Goal: Task Accomplishment & Management: Manage account settings

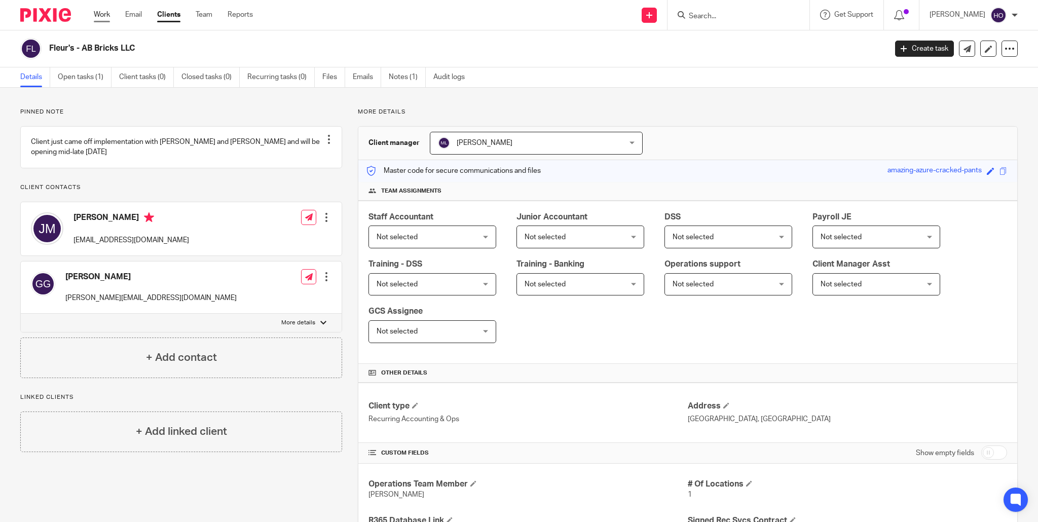
click at [104, 16] on link "Work" at bounding box center [102, 15] width 16 height 10
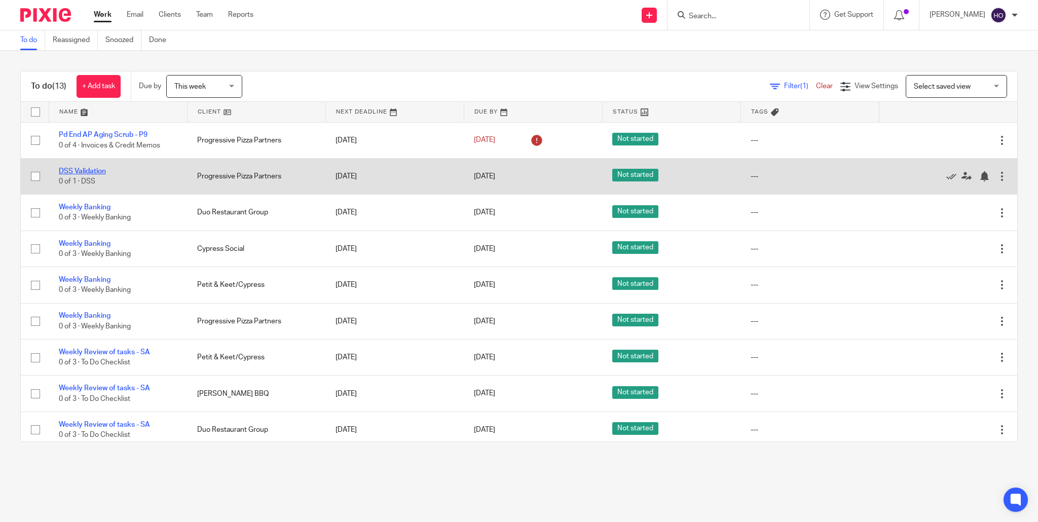
click at [85, 170] on link "DSS Validation" at bounding box center [82, 171] width 47 height 7
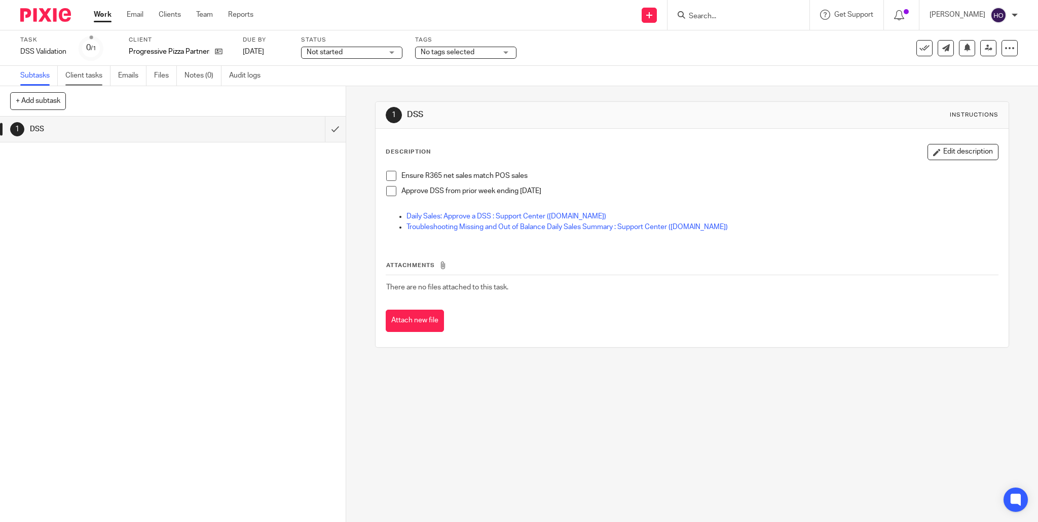
click at [85, 76] on link "Client tasks" at bounding box center [87, 76] width 45 height 20
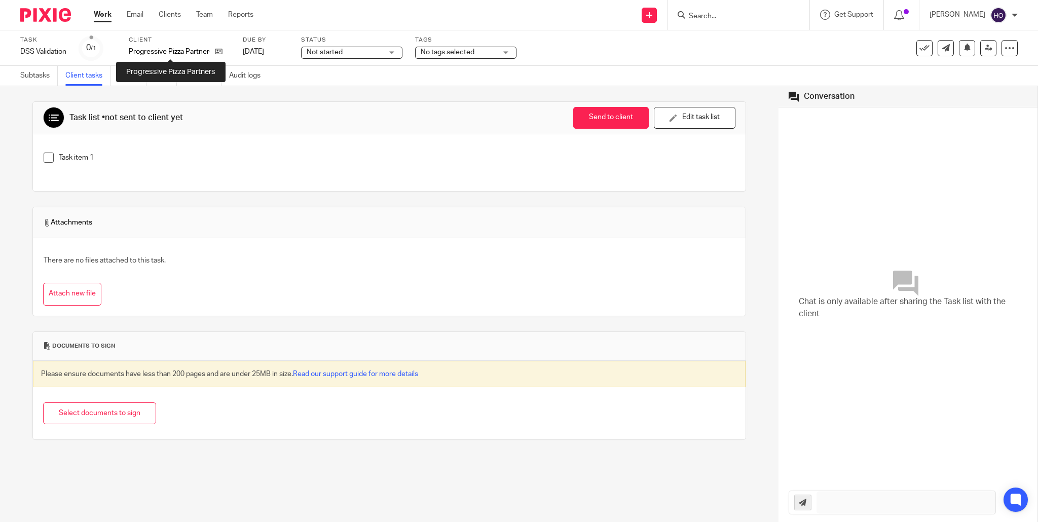
click at [184, 52] on p "Progressive Pizza Partners" at bounding box center [169, 52] width 81 height 10
click at [152, 48] on p "Progressive Pizza Partners" at bounding box center [169, 52] width 81 height 10
click at [138, 39] on label "Client" at bounding box center [179, 40] width 101 height 8
click at [170, 15] on link "Clients" at bounding box center [170, 15] width 22 height 10
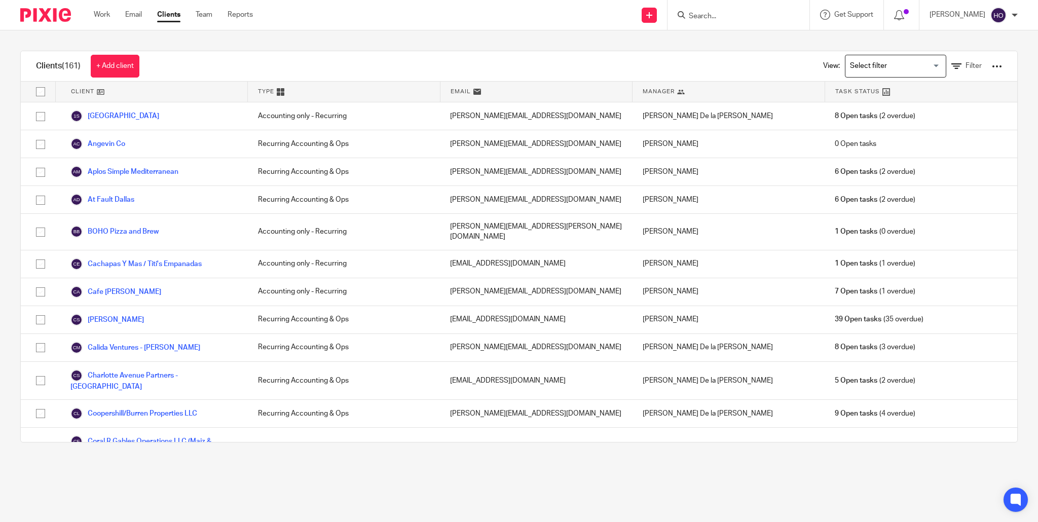
click at [716, 13] on input "Search" at bounding box center [733, 16] width 91 height 9
type input "p"
type input "["
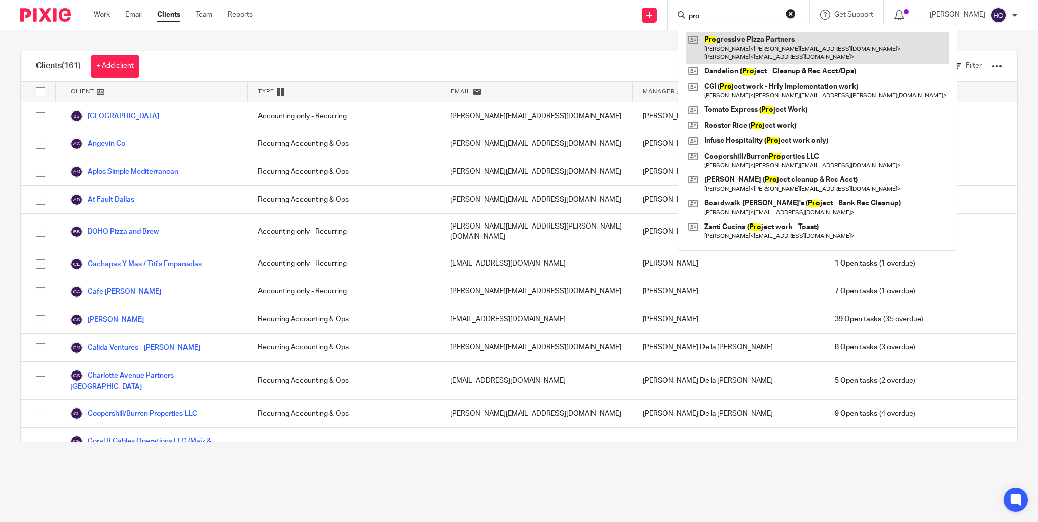
type input "pro"
click at [739, 38] on link at bounding box center [818, 47] width 264 height 31
click at [760, 46] on link at bounding box center [818, 47] width 264 height 31
click at [763, 46] on link at bounding box center [818, 47] width 264 height 31
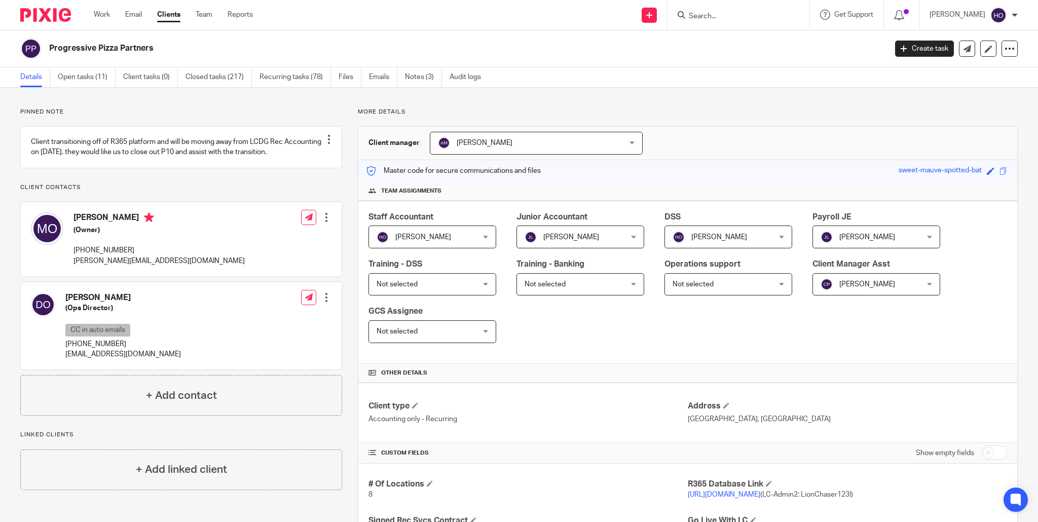
click at [486, 235] on div "Heather Oliver Heather Oliver" at bounding box center [433, 237] width 128 height 23
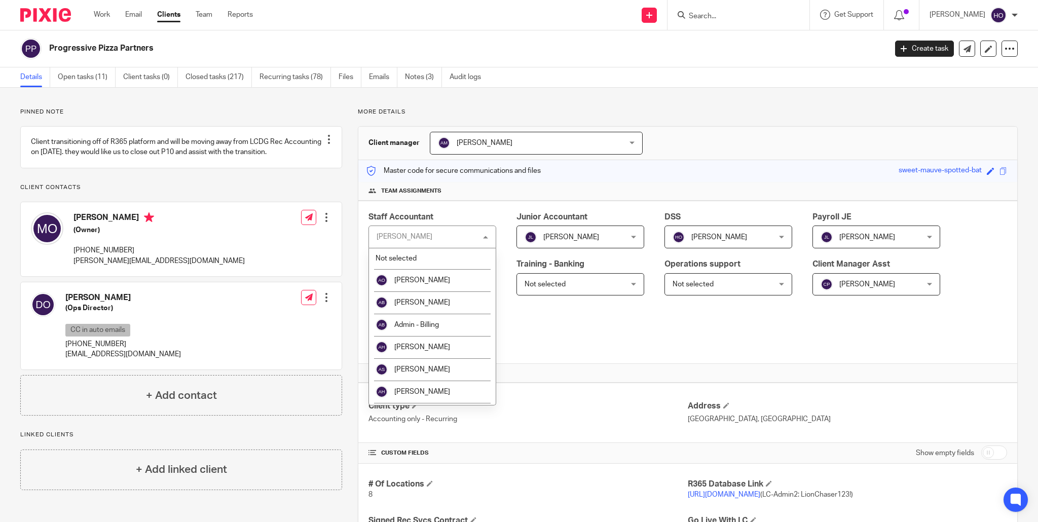
click at [445, 235] on div "Heather Oliver Heather Oliver" at bounding box center [433, 237] width 128 height 23
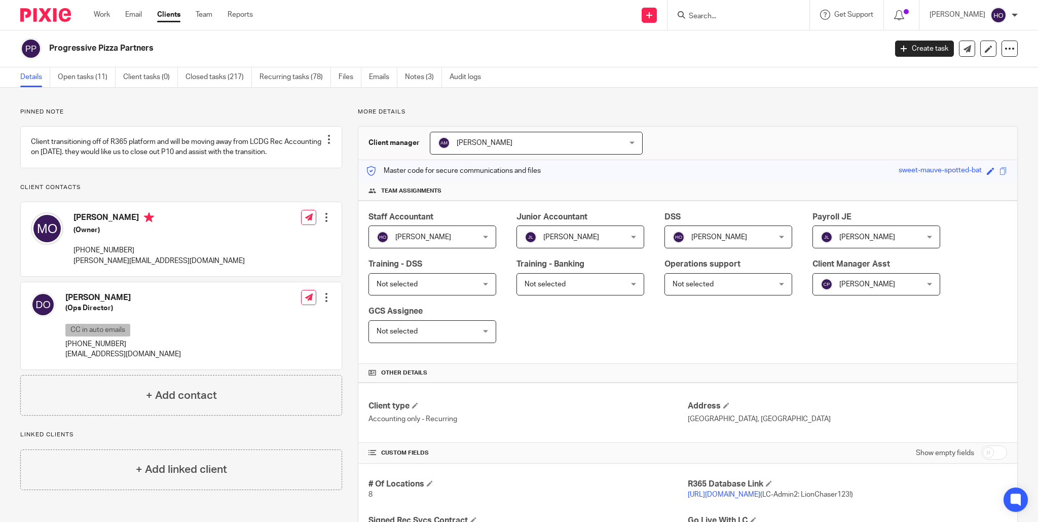
click at [484, 235] on div "Heather Oliver Heather Oliver" at bounding box center [433, 237] width 128 height 23
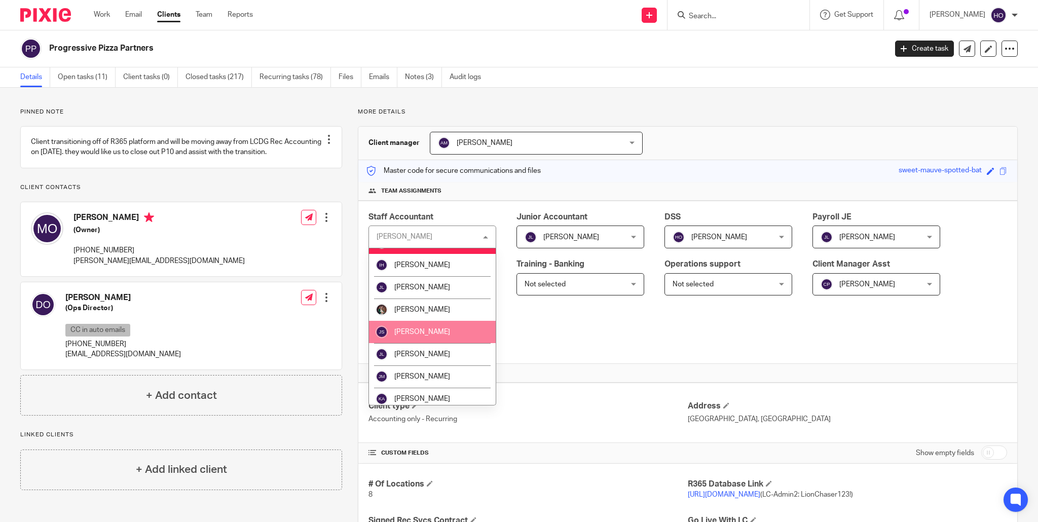
scroll to position [615, 0]
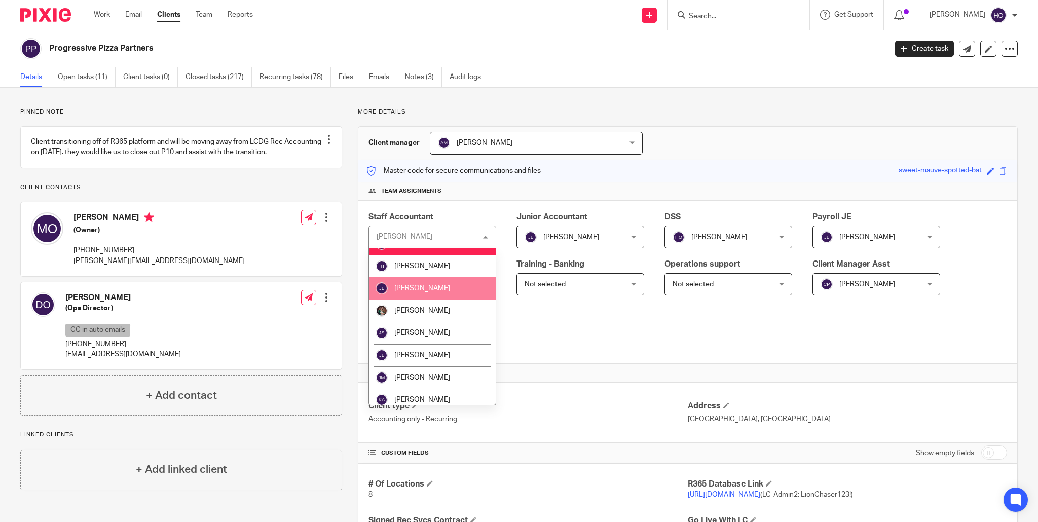
click at [432, 277] on li "[PERSON_NAME]" at bounding box center [432, 288] width 127 height 22
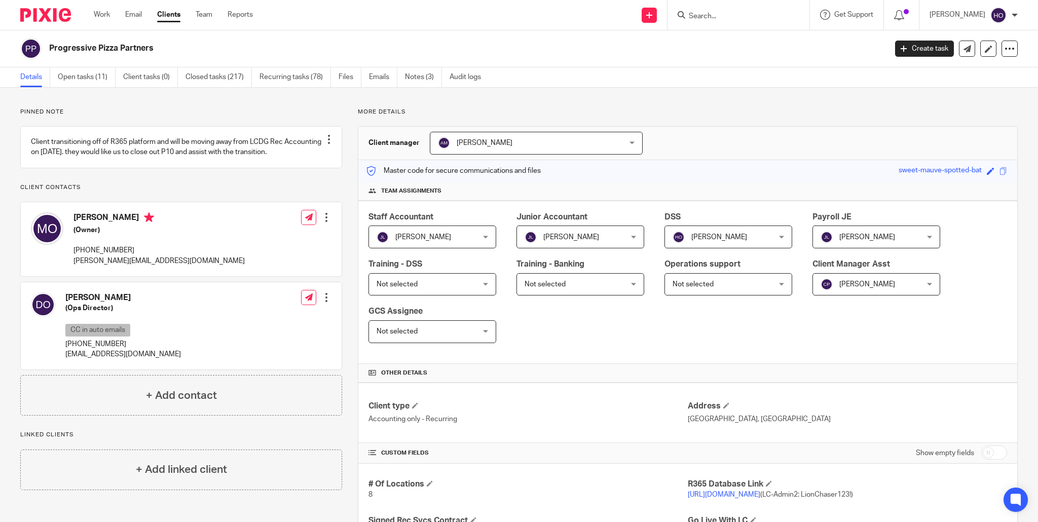
click at [634, 235] on div "Jay Luna Jay Luna" at bounding box center [581, 237] width 128 height 23
click at [634, 235] on div "[PERSON_NAME] [PERSON_NAME]" at bounding box center [581, 237] width 128 height 23
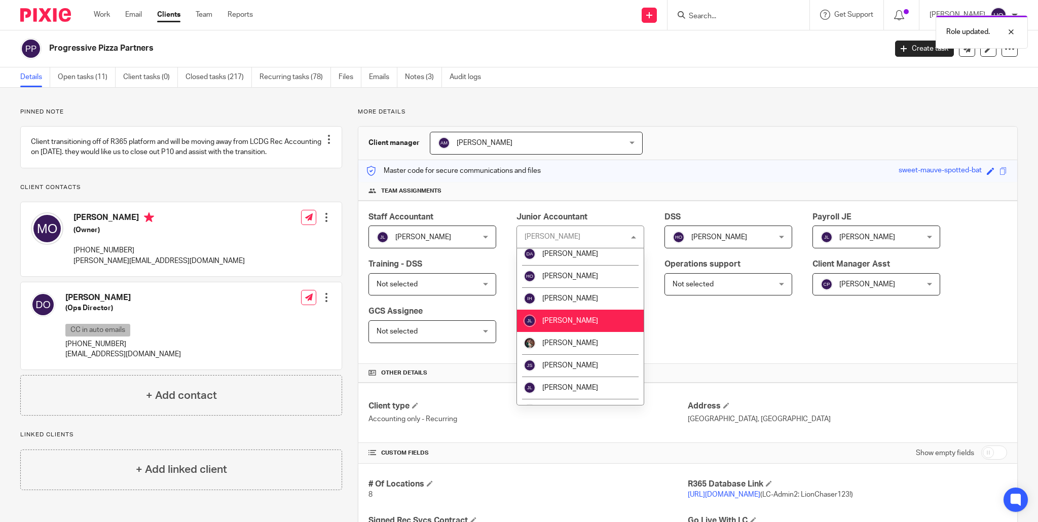
scroll to position [587, 0]
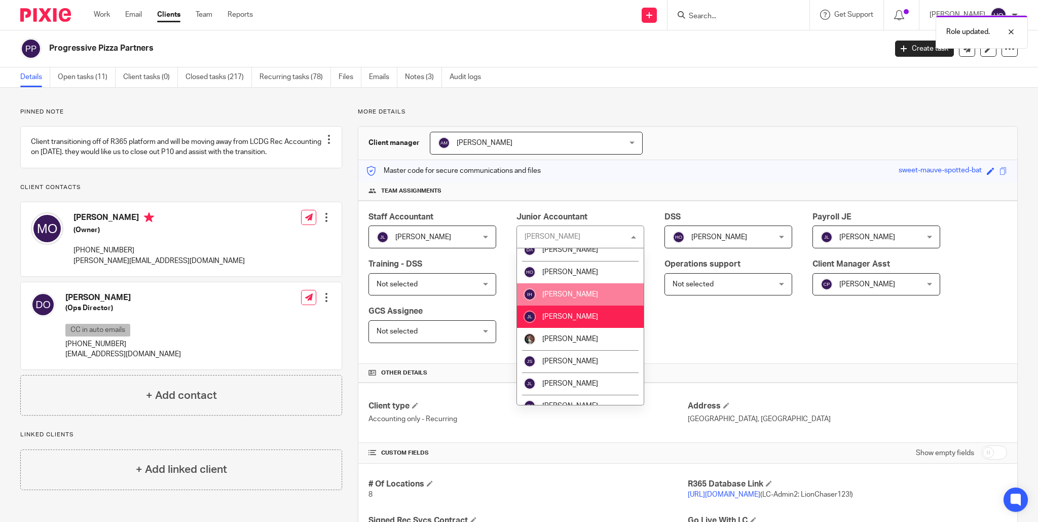
click at [598, 283] on li "[PERSON_NAME]" at bounding box center [580, 294] width 127 height 22
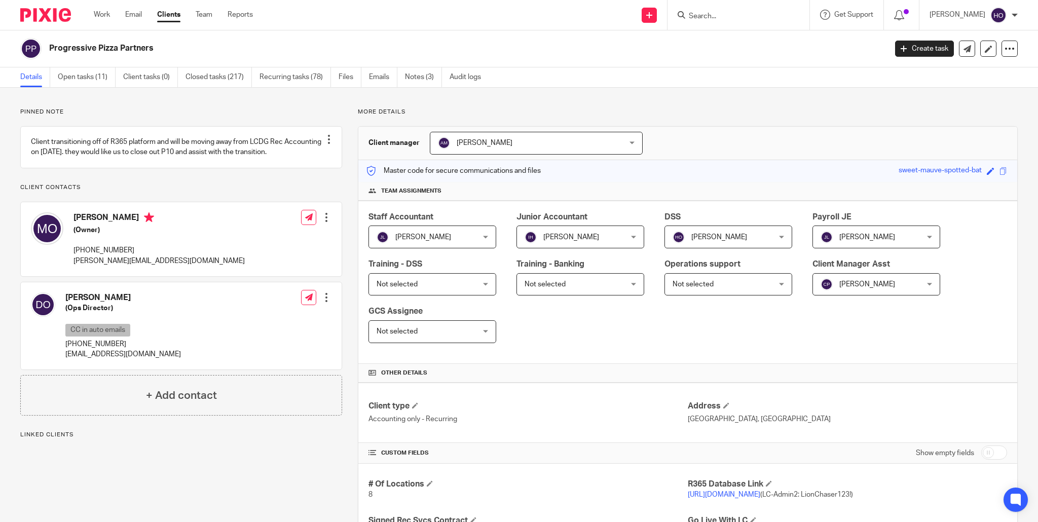
click at [785, 239] on div "Heather Oliver Heather Oliver" at bounding box center [729, 237] width 128 height 23
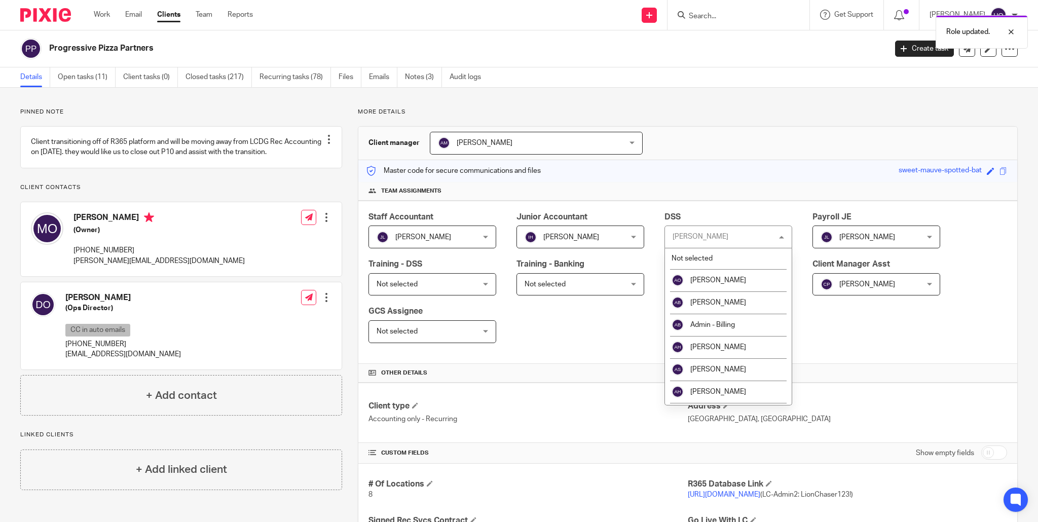
click at [734, 238] on div "Heather Oliver Heather Oliver" at bounding box center [729, 237] width 128 height 23
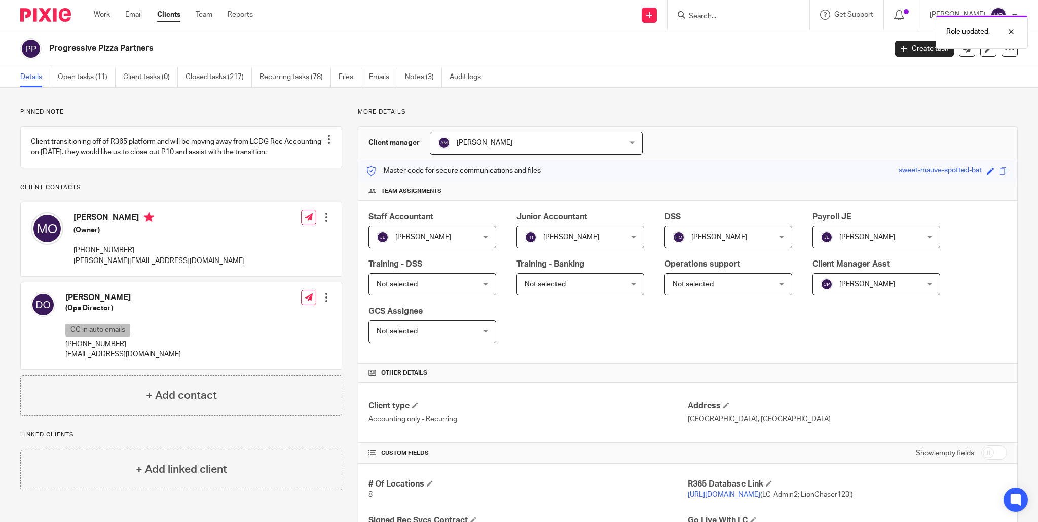
click at [782, 235] on div "Heather Oliver Heather Oliver" at bounding box center [729, 237] width 128 height 23
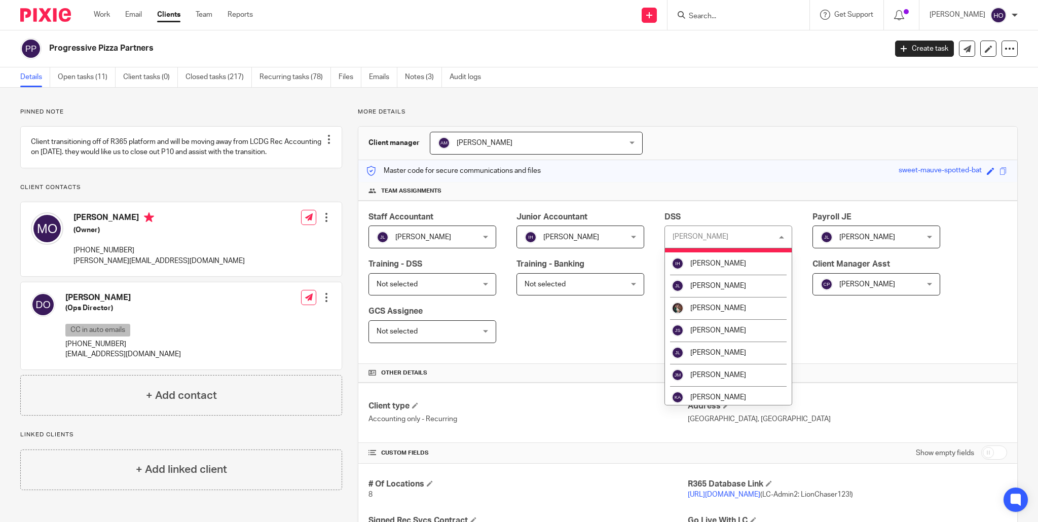
scroll to position [616, 0]
drag, startPoint x: 722, startPoint y: 270, endPoint x: 731, endPoint y: 277, distance: 11.3
click at [722, 276] on li "[PERSON_NAME]" at bounding box center [728, 287] width 127 height 22
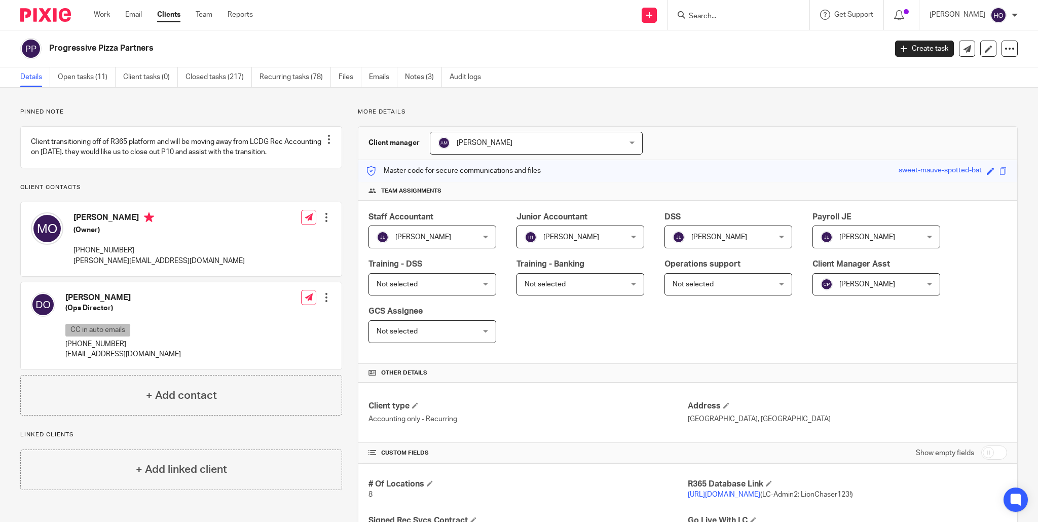
click at [755, 334] on div "Staff Accountant Jay Luna Jay Luna Not selected Addam Oliver Adilene Barragan A…" at bounding box center [687, 282] width 659 height 163
click at [713, 11] on form at bounding box center [742, 15] width 108 height 13
click at [705, 16] on input "Search" at bounding box center [733, 16] width 91 height 9
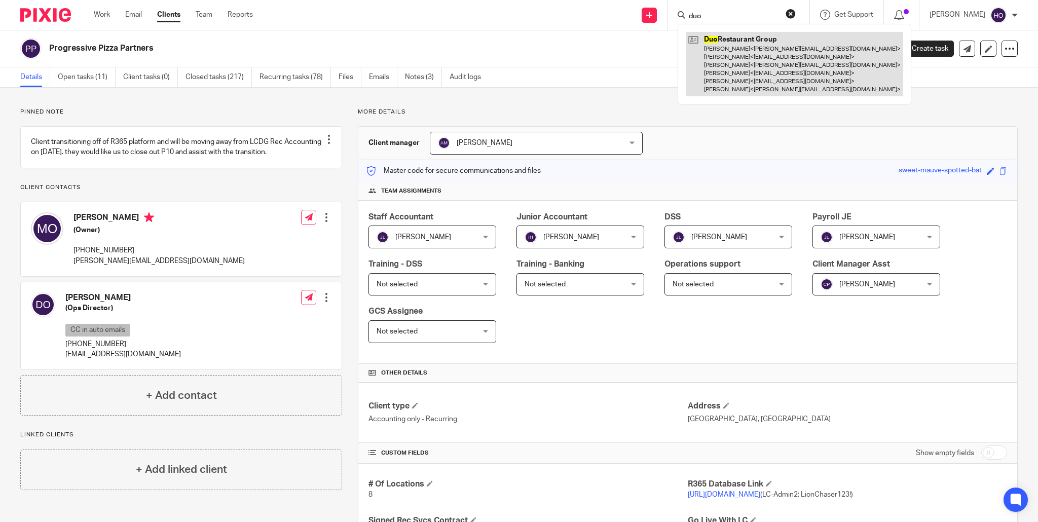
type input "duo"
click at [737, 60] on link at bounding box center [795, 64] width 218 height 64
click at [749, 60] on link at bounding box center [795, 64] width 218 height 64
click at [771, 57] on link at bounding box center [795, 64] width 218 height 64
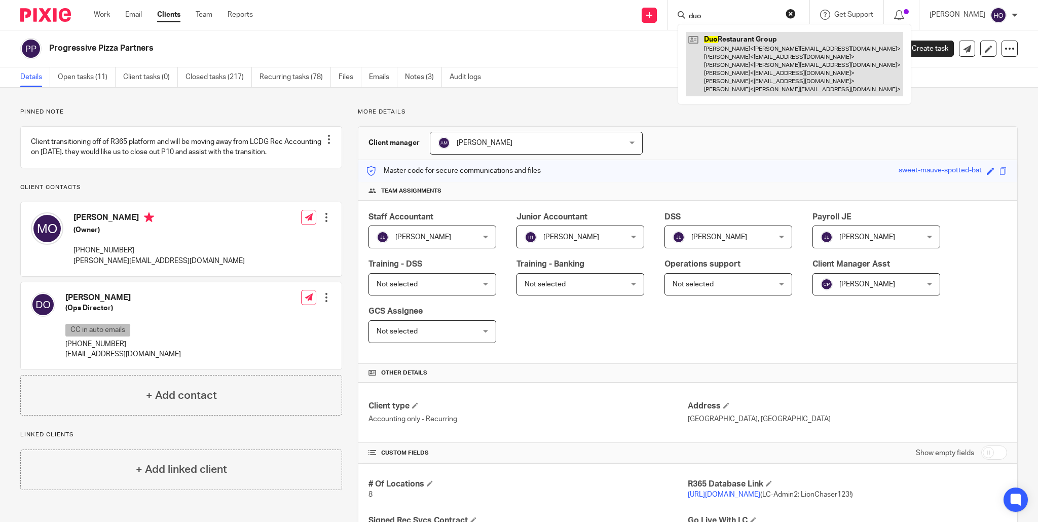
click at [775, 53] on link at bounding box center [795, 64] width 218 height 64
click at [765, 52] on link at bounding box center [795, 64] width 218 height 64
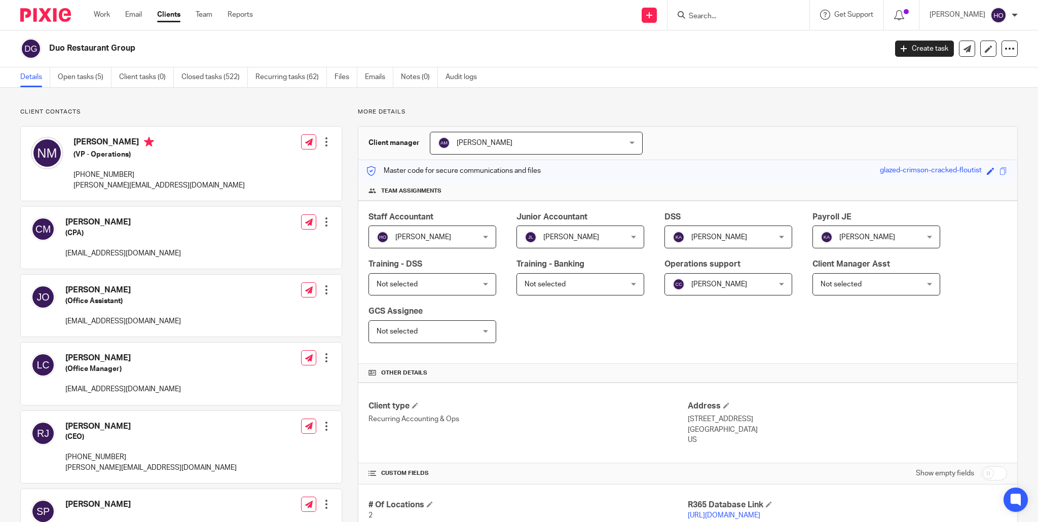
click at [486, 239] on div "Heather Oliver Heather Oliver" at bounding box center [433, 237] width 128 height 23
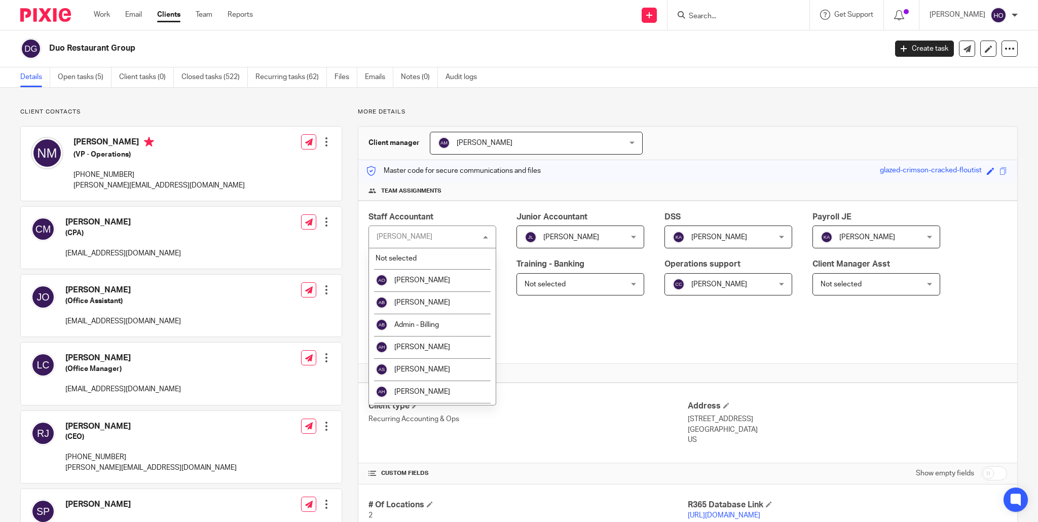
click at [439, 234] on div "Heather Oliver Heather Oliver" at bounding box center [433, 237] width 128 height 23
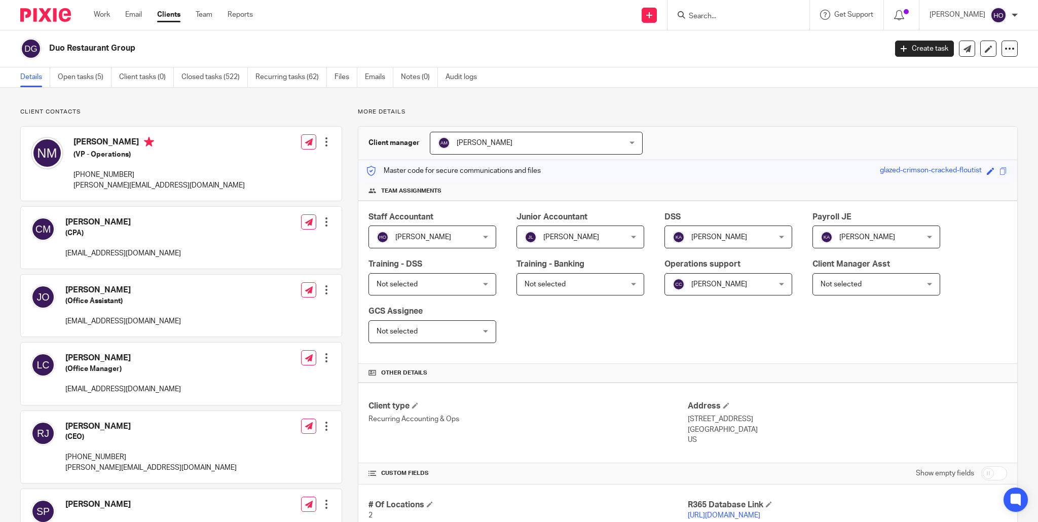
click at [466, 233] on span "[PERSON_NAME]" at bounding box center [424, 236] width 95 height 21
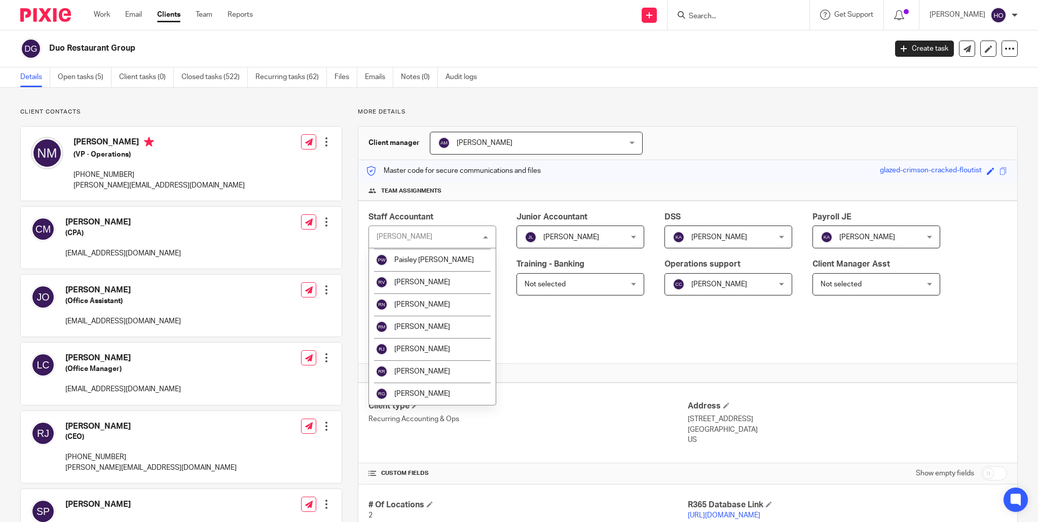
scroll to position [935, 0]
click at [455, 269] on li "[PERSON_NAME]" at bounding box center [432, 280] width 127 height 22
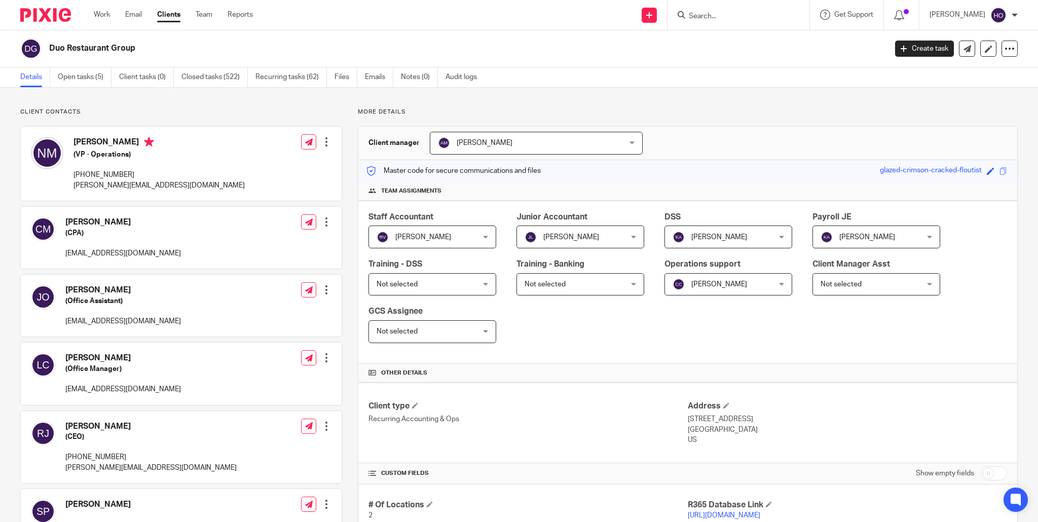
click at [634, 238] on div "[PERSON_NAME] [PERSON_NAME]" at bounding box center [581, 237] width 128 height 23
click at [633, 236] on div "[PERSON_NAME] [PERSON_NAME]" at bounding box center [581, 237] width 128 height 23
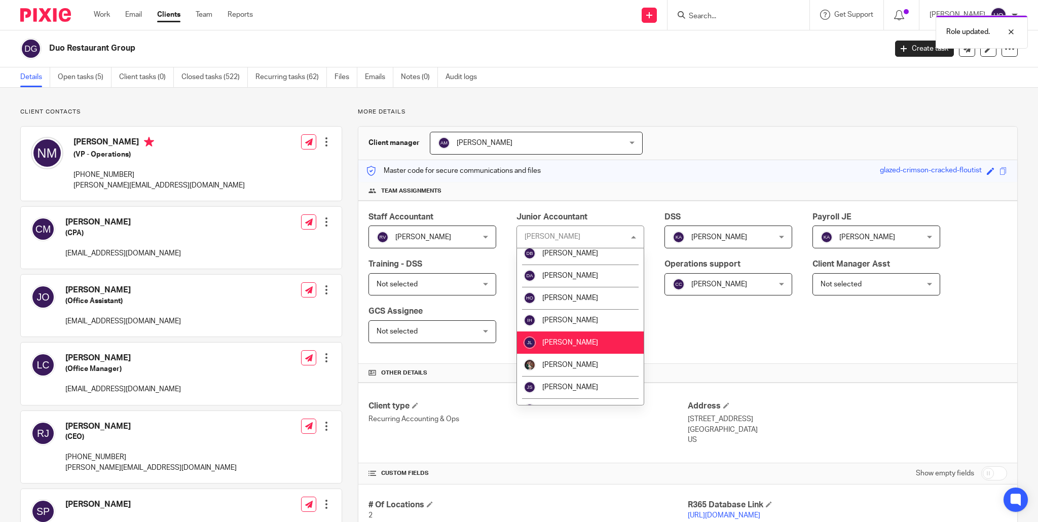
scroll to position [568, 0]
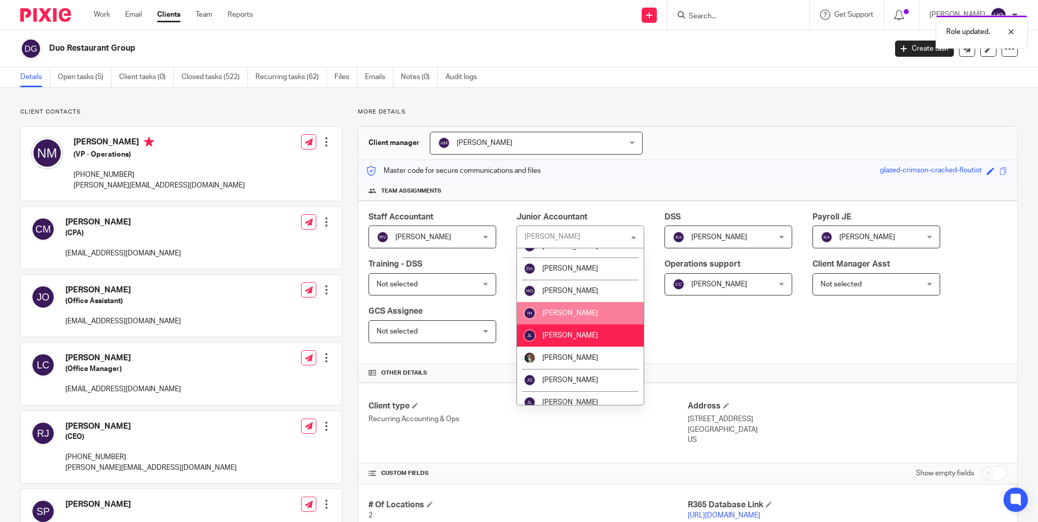
click at [601, 302] on li "[PERSON_NAME]" at bounding box center [580, 313] width 127 height 22
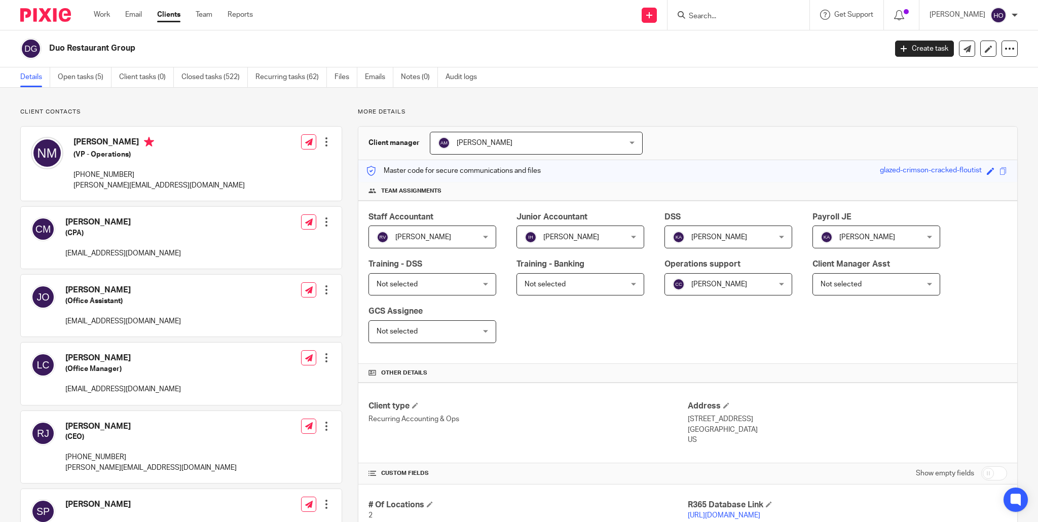
click at [741, 15] on input "Search" at bounding box center [733, 16] width 91 height 9
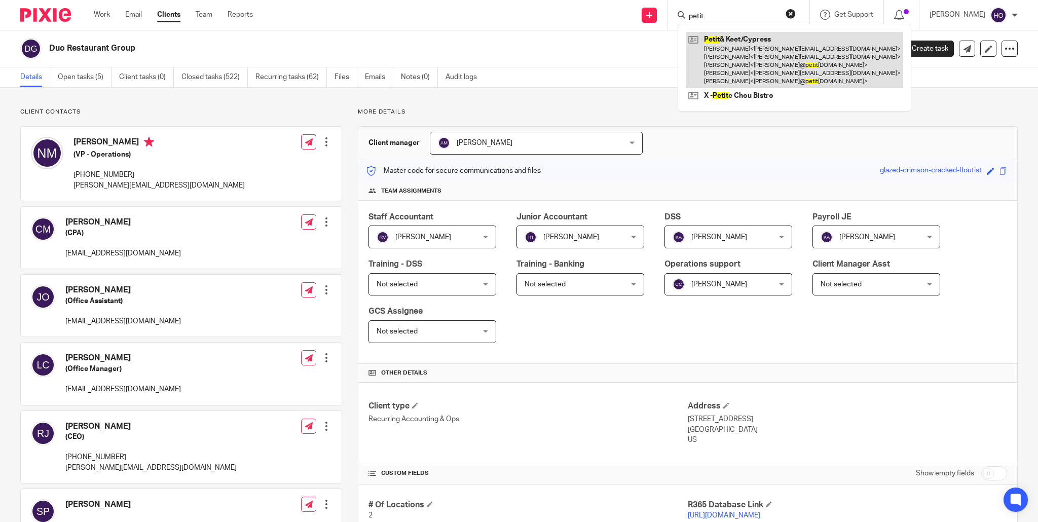
type input "petit"
click at [768, 53] on link at bounding box center [795, 60] width 218 height 56
click at [785, 50] on link at bounding box center [795, 60] width 218 height 56
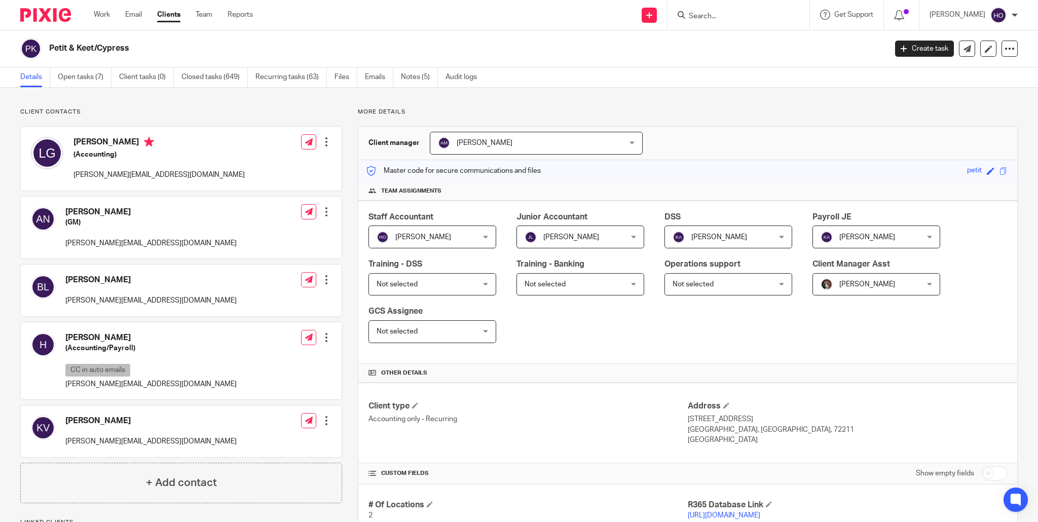
click at [485, 235] on div "[PERSON_NAME] [PERSON_NAME]" at bounding box center [433, 237] width 128 height 23
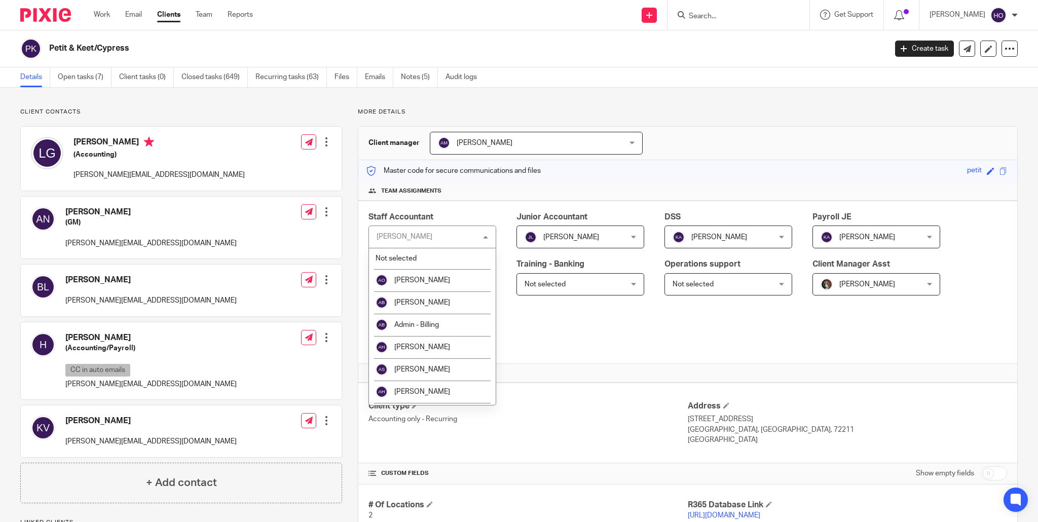
click at [425, 234] on div "[PERSON_NAME] [PERSON_NAME]" at bounding box center [433, 237] width 128 height 23
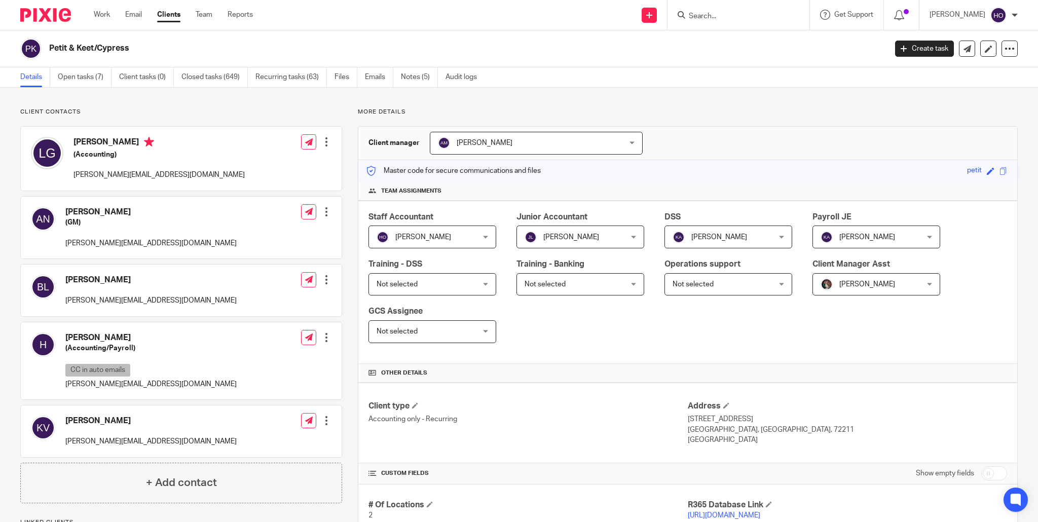
click at [425, 234] on span "[PERSON_NAME]" at bounding box center [423, 237] width 56 height 7
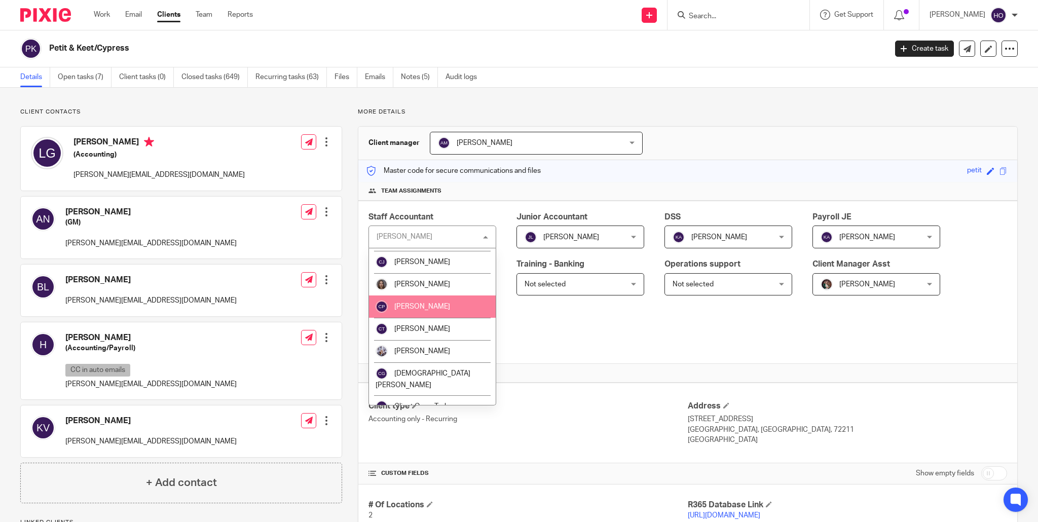
scroll to position [391, 0]
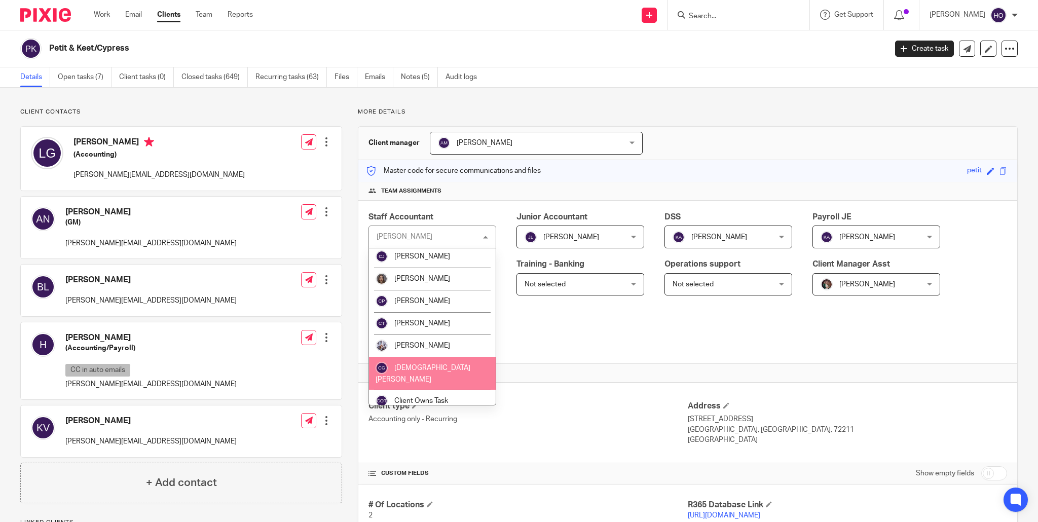
click at [464, 361] on li "[DEMOGRAPHIC_DATA][PERSON_NAME]" at bounding box center [432, 373] width 127 height 33
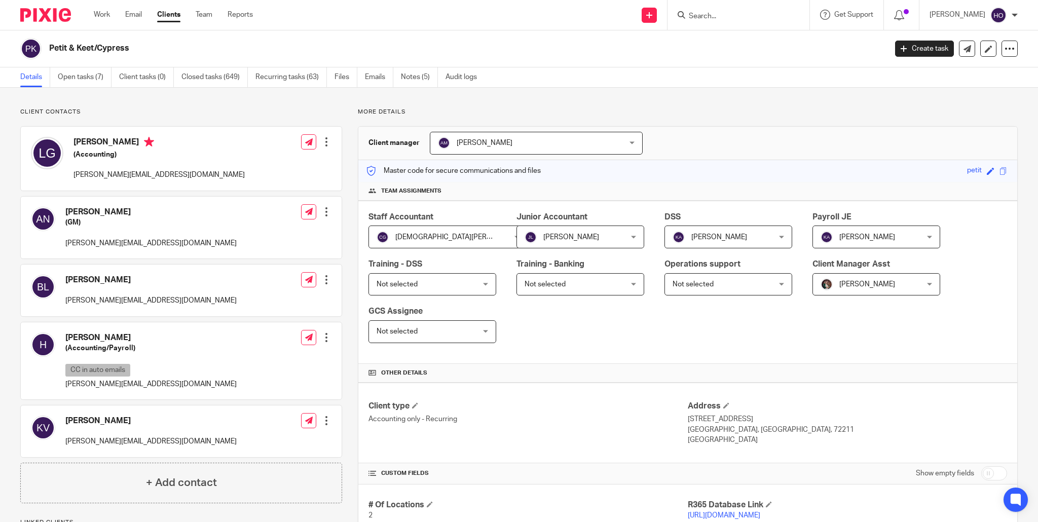
click at [635, 236] on div "[PERSON_NAME] [PERSON_NAME]" at bounding box center [581, 237] width 128 height 23
click at [577, 236] on span "[PERSON_NAME]" at bounding box center [572, 236] width 95 height 21
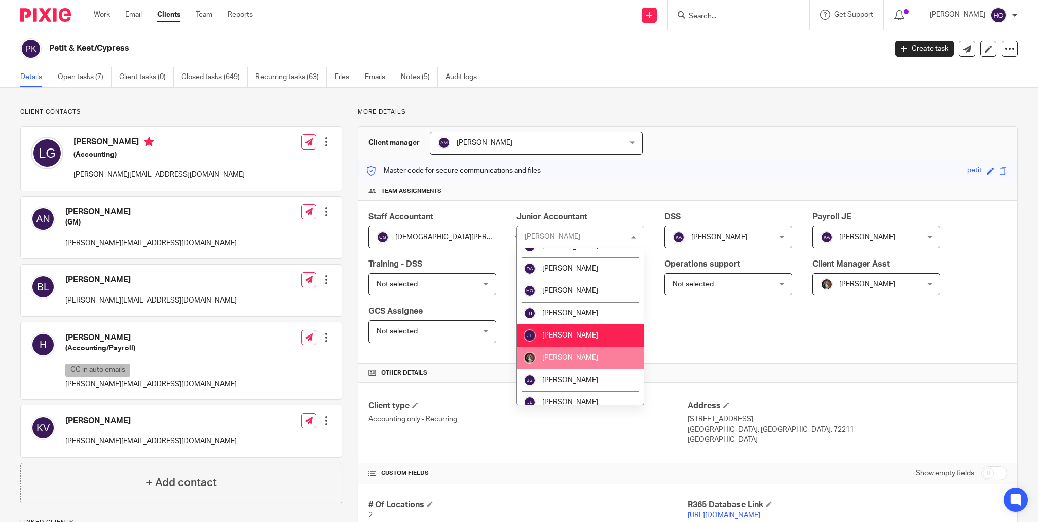
scroll to position [531, 0]
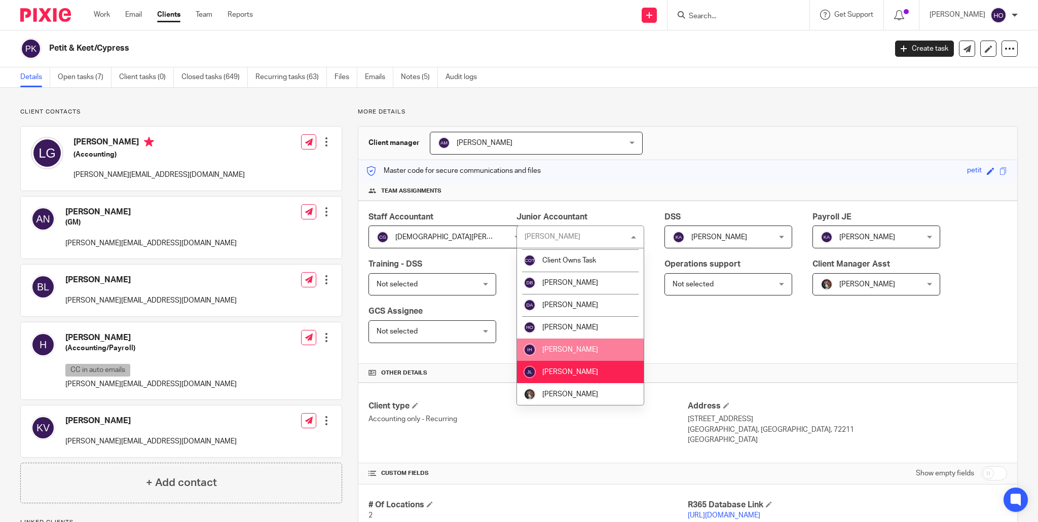
click at [580, 346] on span "[PERSON_NAME]" at bounding box center [570, 349] width 56 height 7
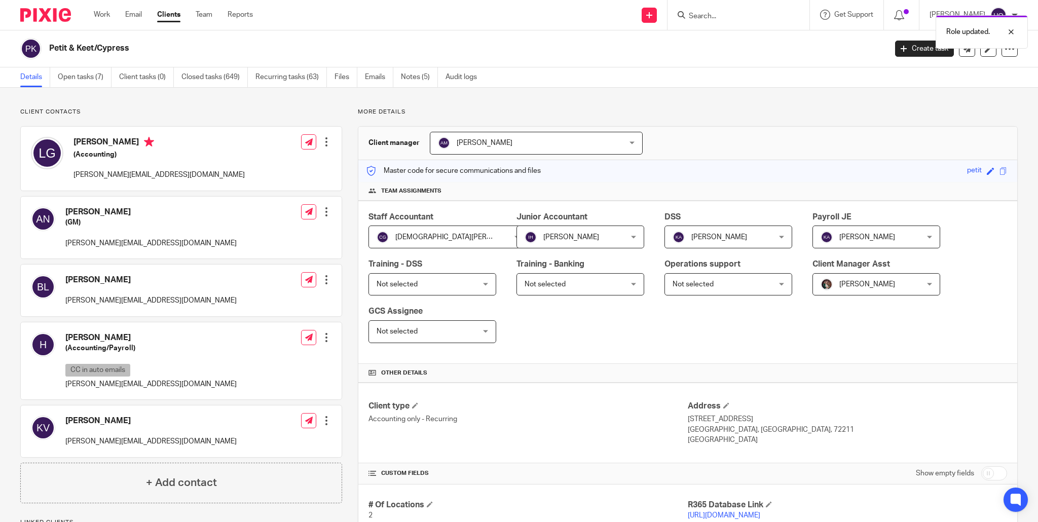
click at [712, 14] on div "Role updated." at bounding box center [773, 29] width 509 height 39
click at [718, 13] on div "Role updated." at bounding box center [773, 29] width 509 height 39
click at [723, 19] on div "Role updated." at bounding box center [773, 29] width 509 height 39
click at [706, 17] on input "Search" at bounding box center [733, 16] width 91 height 9
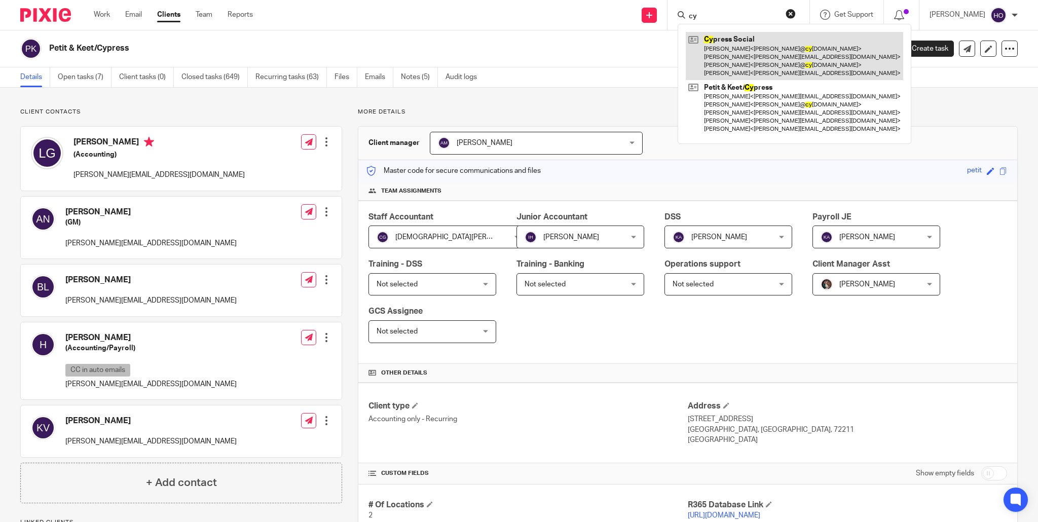
type input "cy"
click at [770, 53] on link at bounding box center [795, 56] width 218 height 48
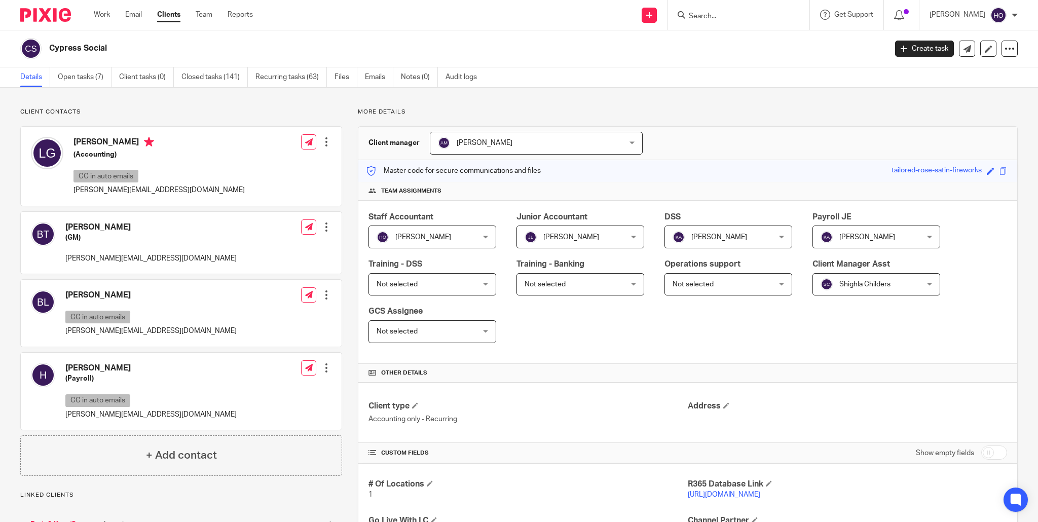
click at [486, 235] on div "Heather Oliver Heather Oliver" at bounding box center [433, 237] width 128 height 23
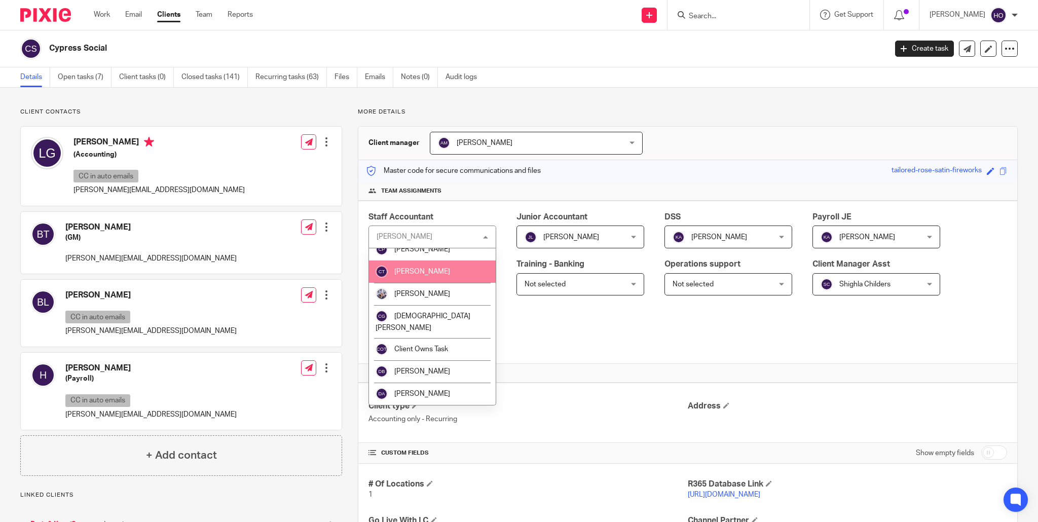
scroll to position [444, 0]
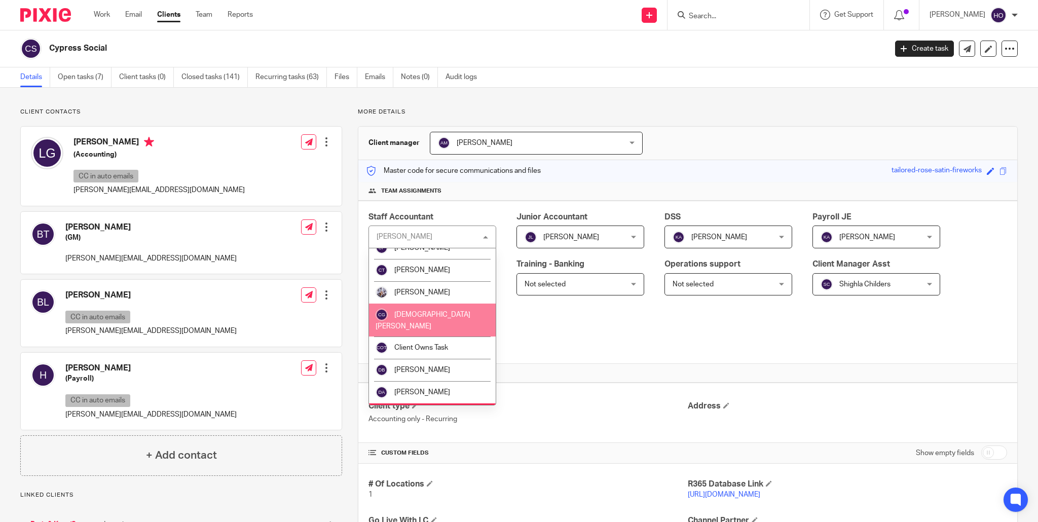
click at [454, 307] on li "[DEMOGRAPHIC_DATA][PERSON_NAME]" at bounding box center [432, 320] width 127 height 33
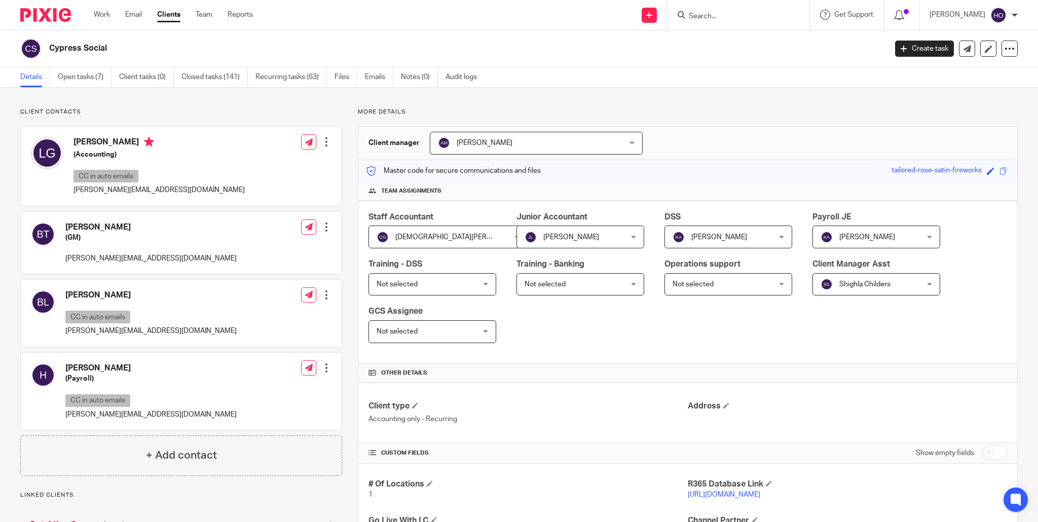
click at [634, 236] on div "Jay Luna Jay Luna" at bounding box center [581, 237] width 128 height 23
click at [602, 239] on span "[PERSON_NAME]" at bounding box center [572, 236] width 95 height 21
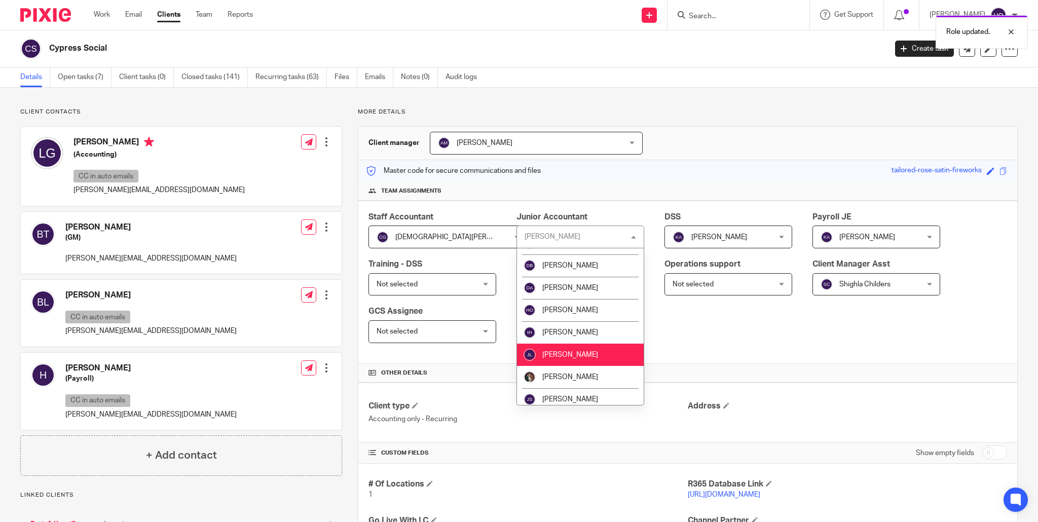
scroll to position [550, 0]
click at [586, 328] on span "[PERSON_NAME]" at bounding box center [570, 331] width 56 height 7
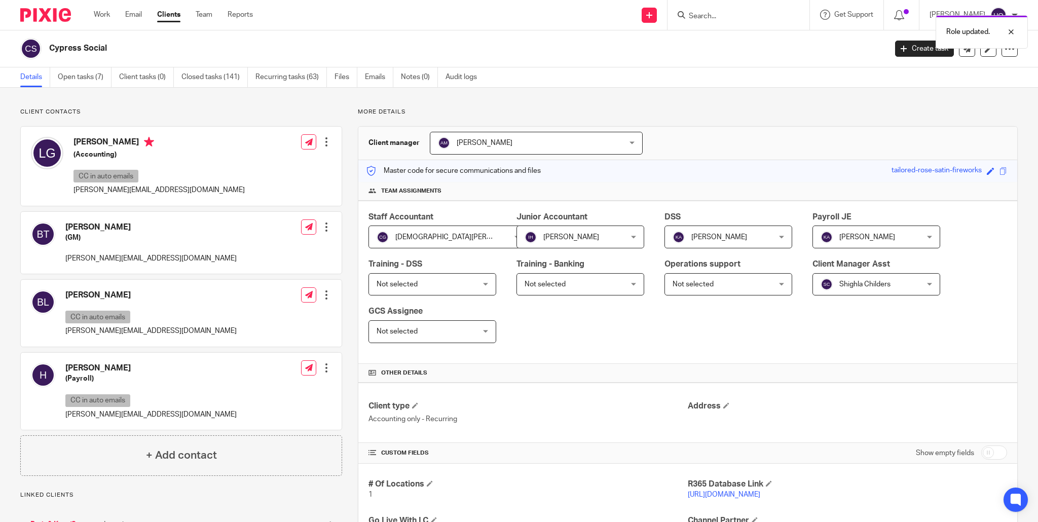
click at [748, 346] on div "Staff Accountant Christian Gonzalez Christian Gonzalez Not selected Addam Olive…" at bounding box center [687, 282] width 659 height 163
click at [727, 19] on div "Role updated." at bounding box center [773, 29] width 509 height 39
click at [720, 16] on div "Role updated." at bounding box center [773, 29] width 509 height 39
click at [726, 15] on div "Role updated." at bounding box center [773, 29] width 509 height 39
click at [717, 16] on div "Role updated." at bounding box center [773, 29] width 509 height 39
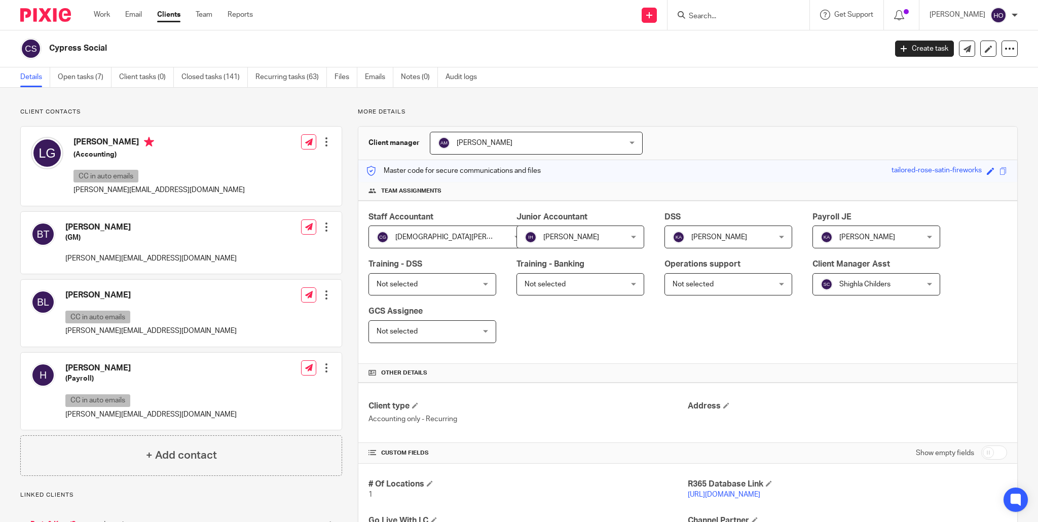
click at [721, 14] on input "Search" at bounding box center [733, 16] width 91 height 9
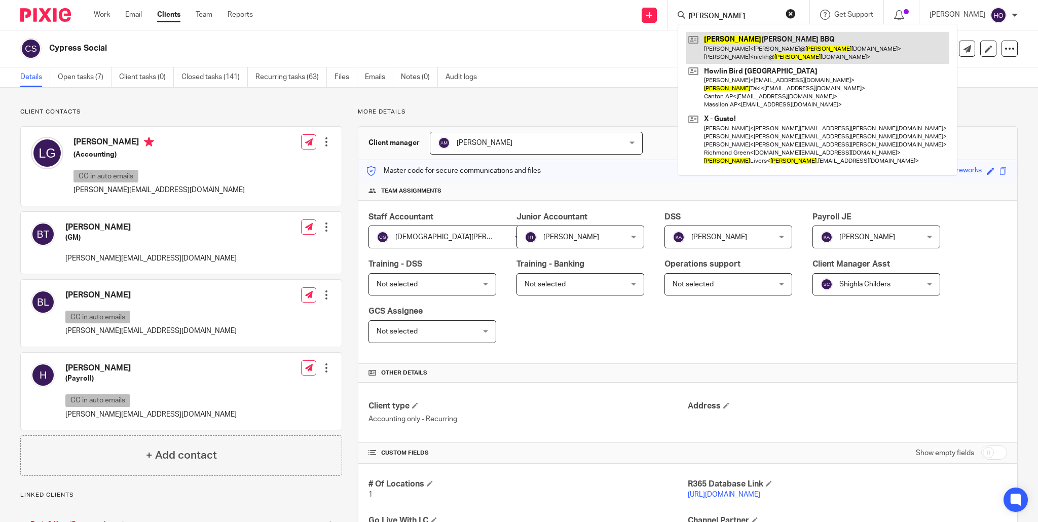
type input "[PERSON_NAME]"
click at [749, 44] on link at bounding box center [818, 47] width 264 height 31
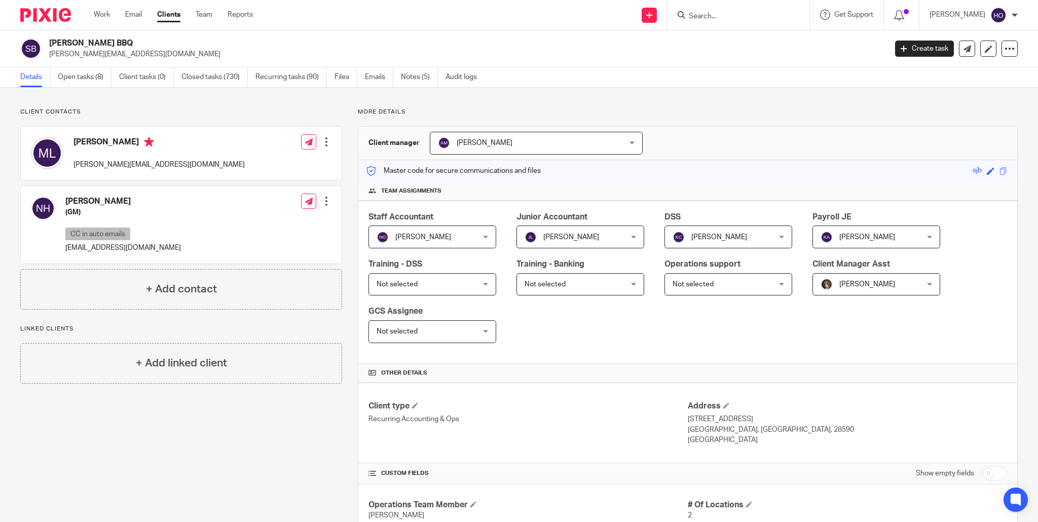
click at [487, 239] on div "Heather Oliver Heather Oliver" at bounding box center [433, 237] width 128 height 23
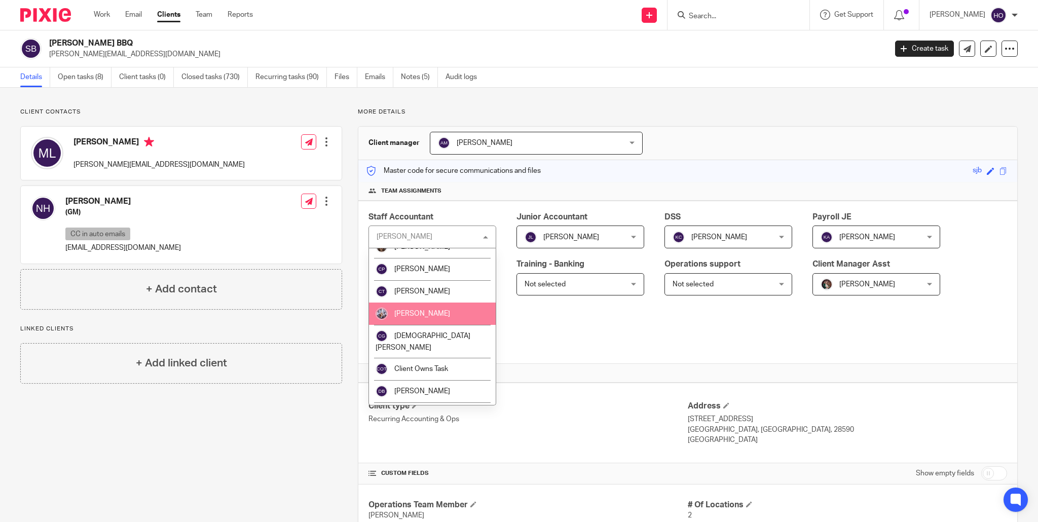
scroll to position [421, 0]
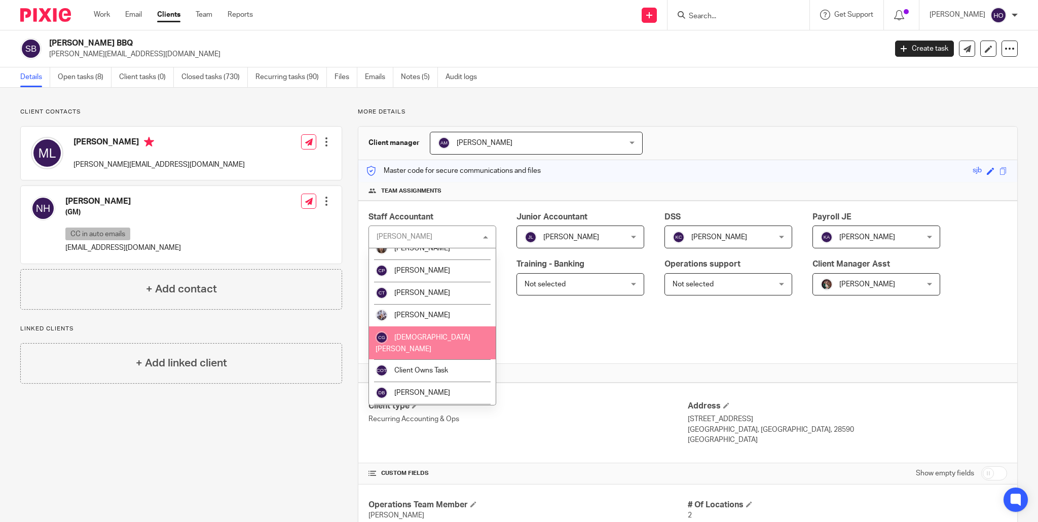
click at [439, 334] on span "Christian Gonzalez" at bounding box center [423, 343] width 95 height 18
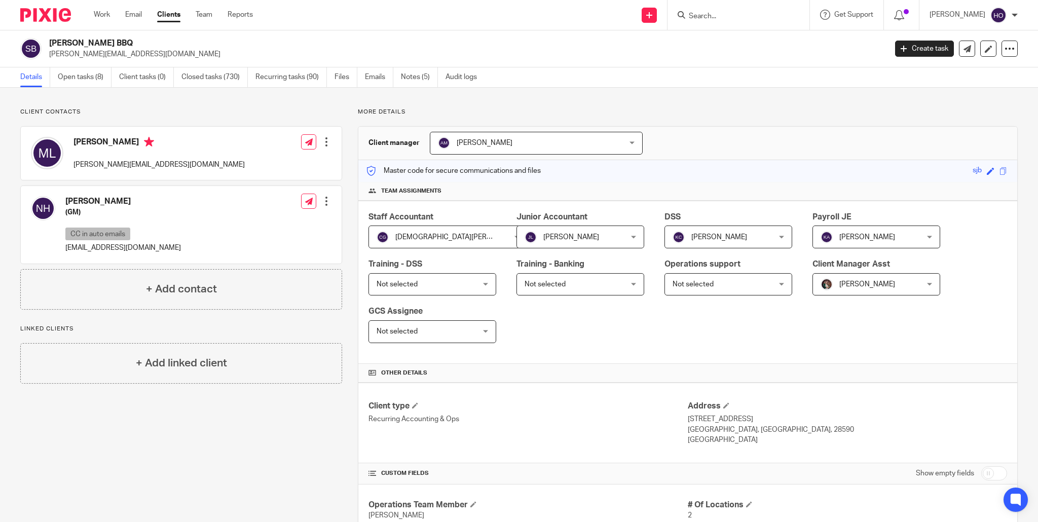
click at [633, 238] on div "Jay Luna Jay Luna" at bounding box center [581, 237] width 128 height 23
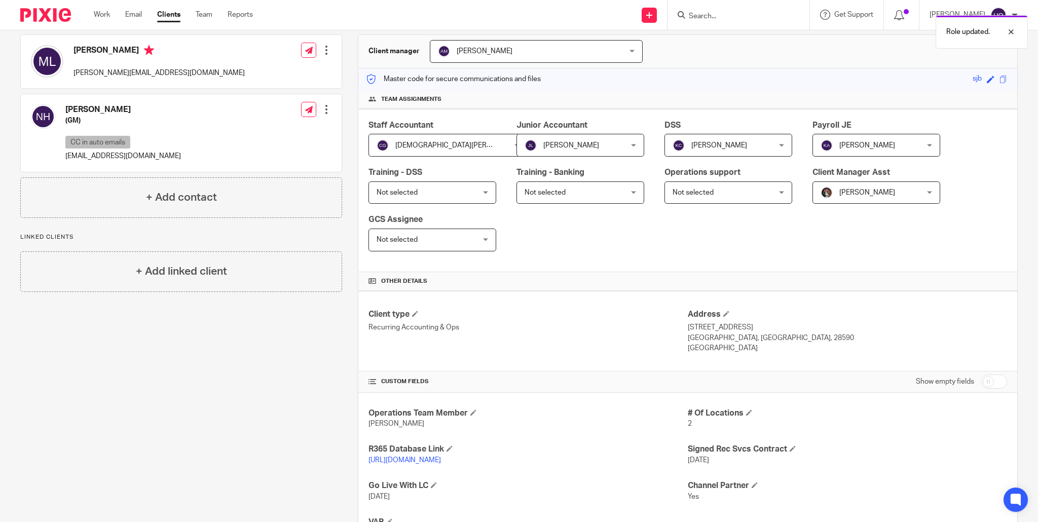
scroll to position [90, 0]
click at [635, 146] on div "Jay Luna Jay Luna" at bounding box center [581, 146] width 128 height 23
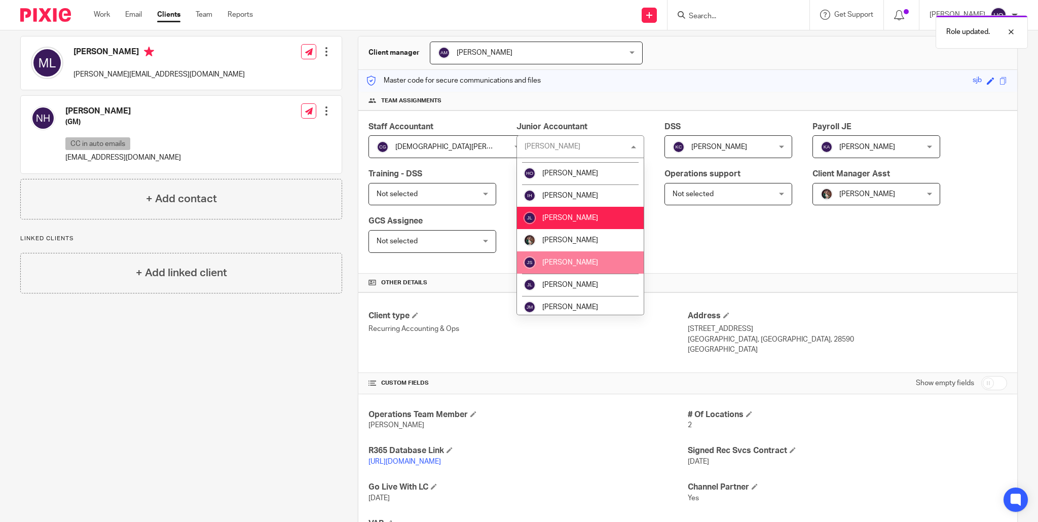
scroll to position [596, 0]
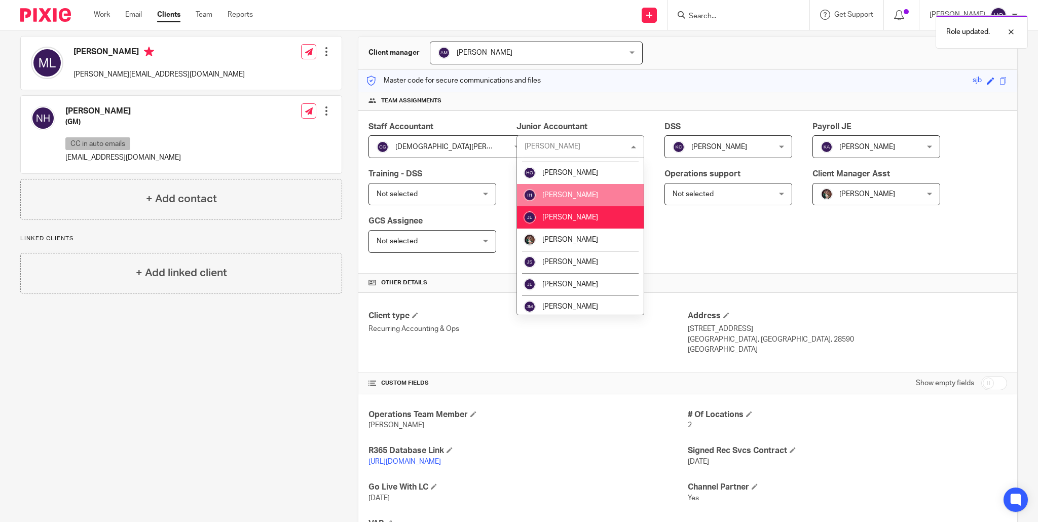
click at [596, 184] on li "Ivana Hernandez" at bounding box center [580, 195] width 127 height 22
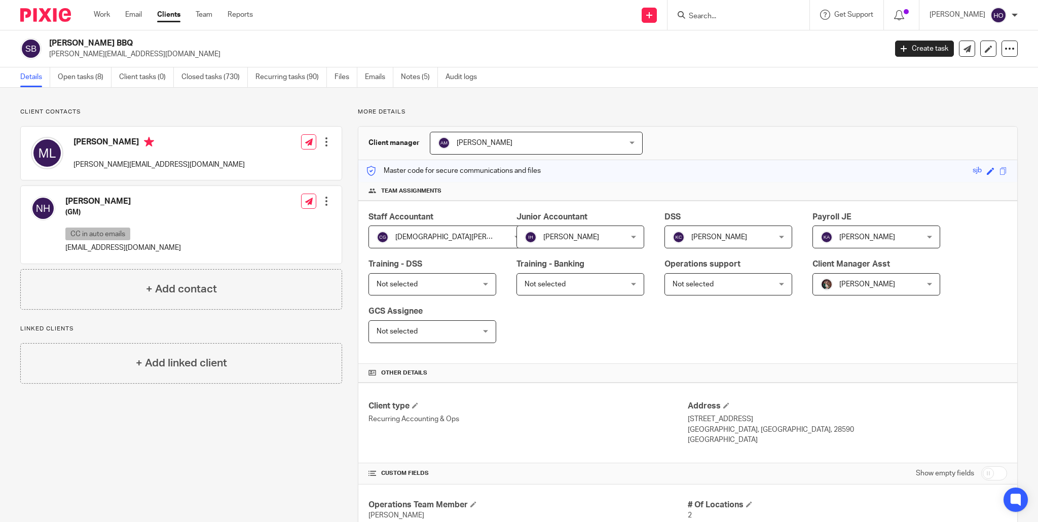
click at [743, 14] on input "Search" at bounding box center [733, 16] width 91 height 9
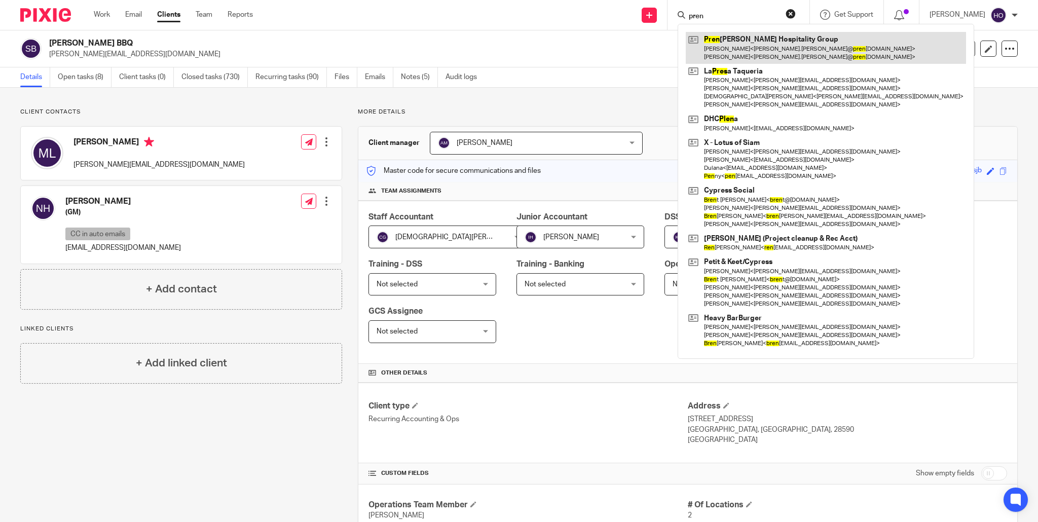
type input "pren"
click at [765, 41] on link at bounding box center [826, 47] width 280 height 31
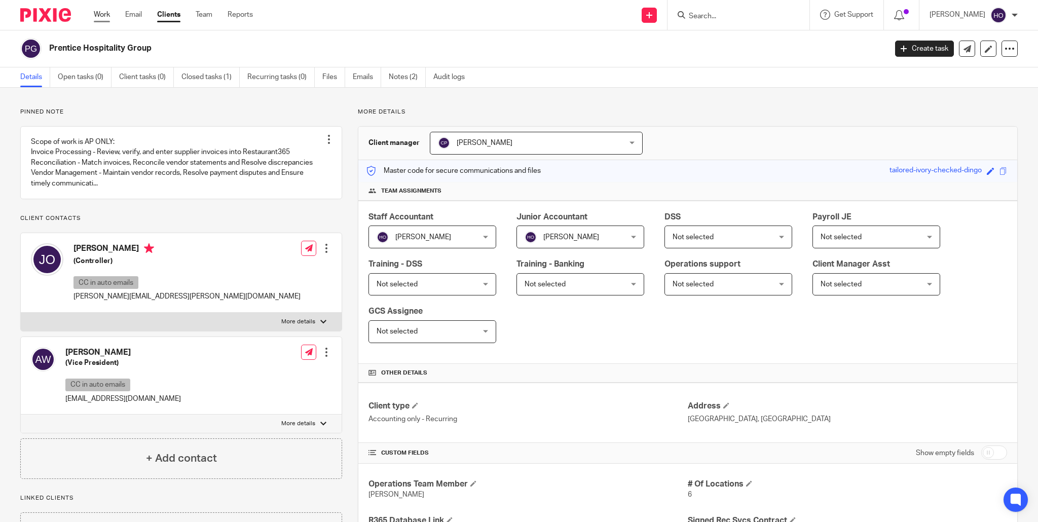
drag, startPoint x: 98, startPoint y: 20, endPoint x: 100, endPoint y: 16, distance: 5.2
click at [99, 19] on div "Work Email Clients Team Reports Work Email Clients Team Reports Settings" at bounding box center [176, 15] width 185 height 30
click at [101, 13] on link "Work" at bounding box center [102, 15] width 16 height 10
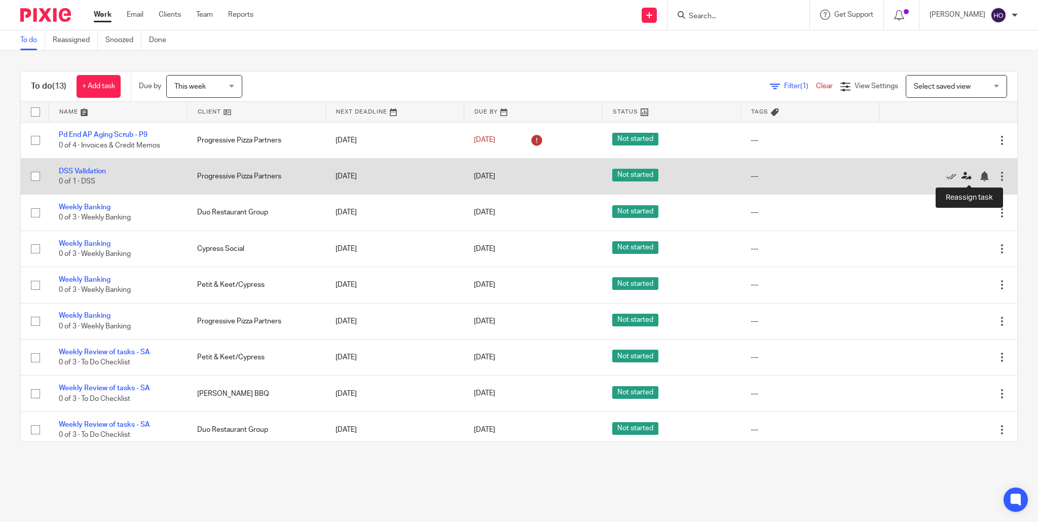
click at [968, 176] on icon at bounding box center [967, 176] width 10 height 10
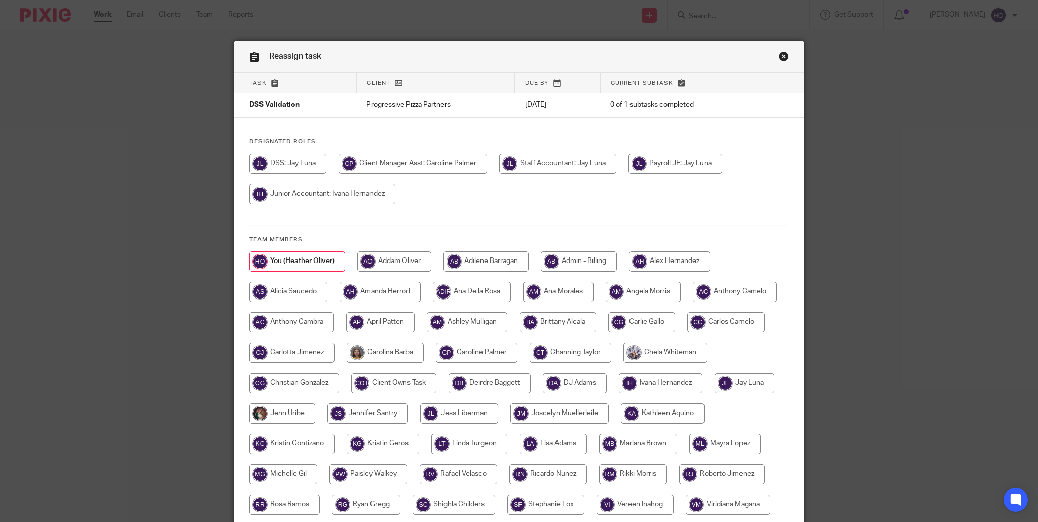
click at [292, 163] on input "radio" at bounding box center [287, 164] width 77 height 20
radio input "true"
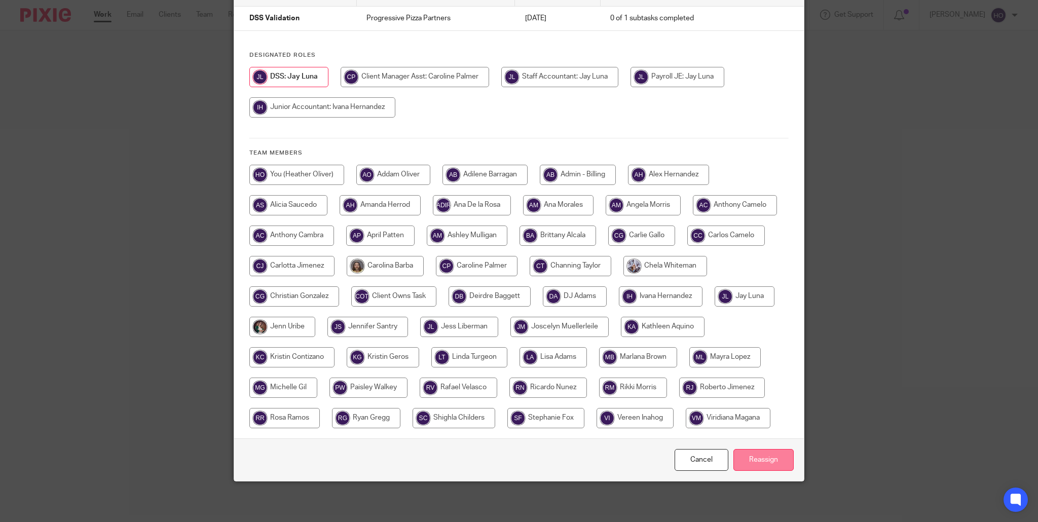
click at [767, 460] on input "Reassign" at bounding box center [764, 460] width 60 height 22
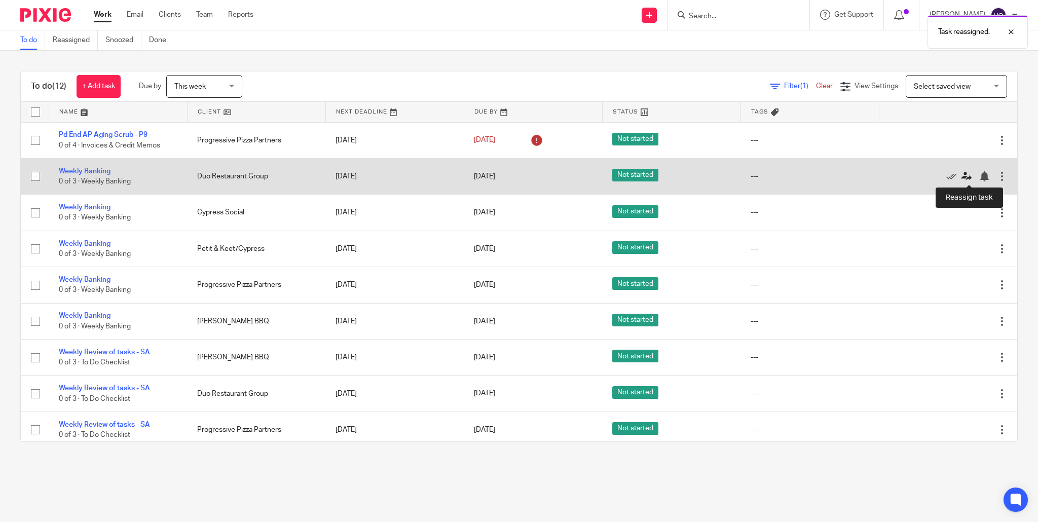
click at [968, 175] on icon at bounding box center [967, 176] width 10 height 10
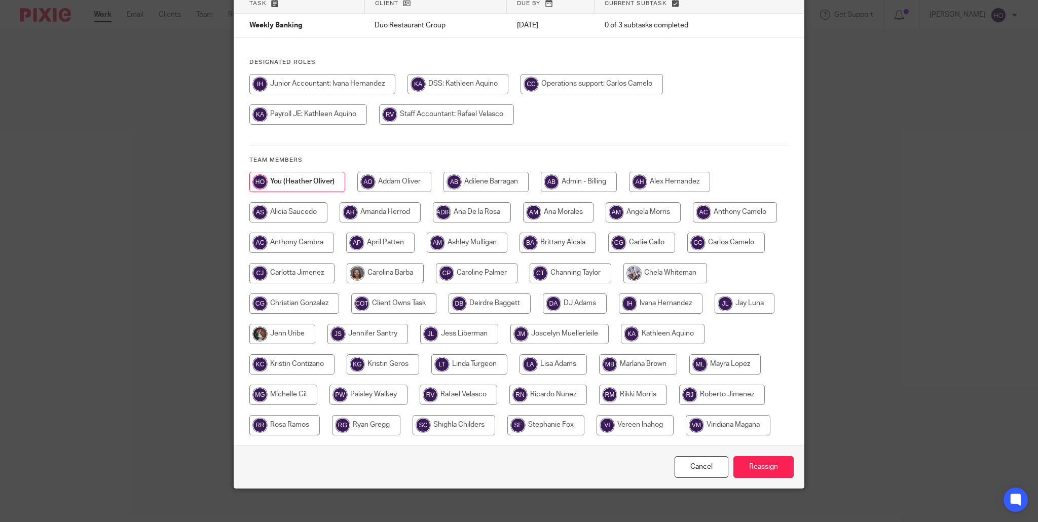
scroll to position [118, 0]
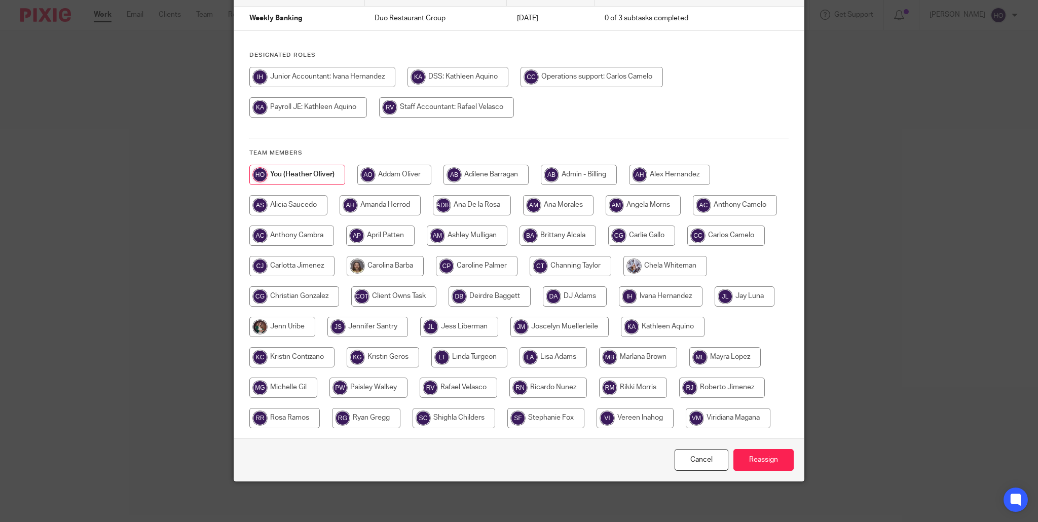
click at [497, 378] on input "radio" at bounding box center [459, 388] width 78 height 20
radio input "true"
click at [759, 456] on input "Reassign" at bounding box center [764, 460] width 60 height 22
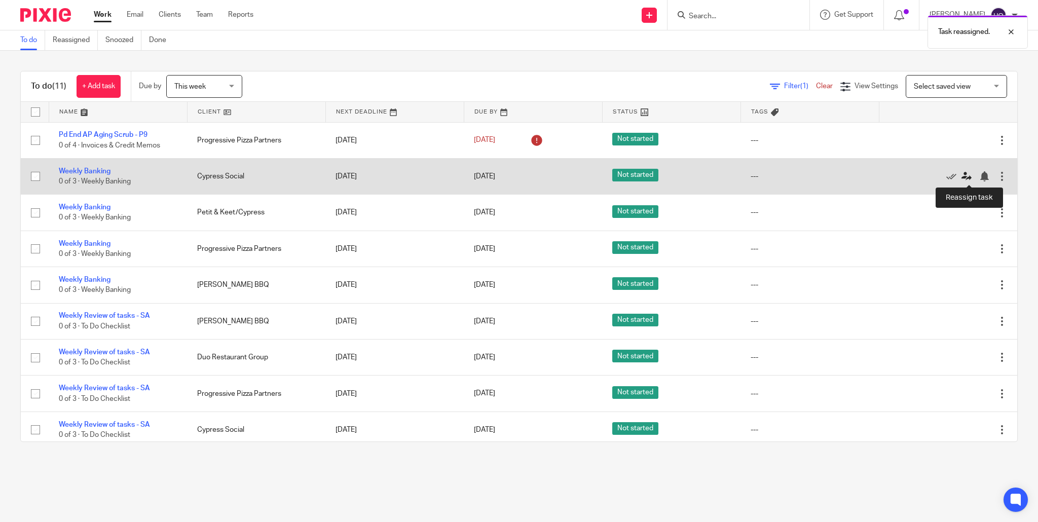
click at [966, 177] on icon at bounding box center [967, 176] width 10 height 10
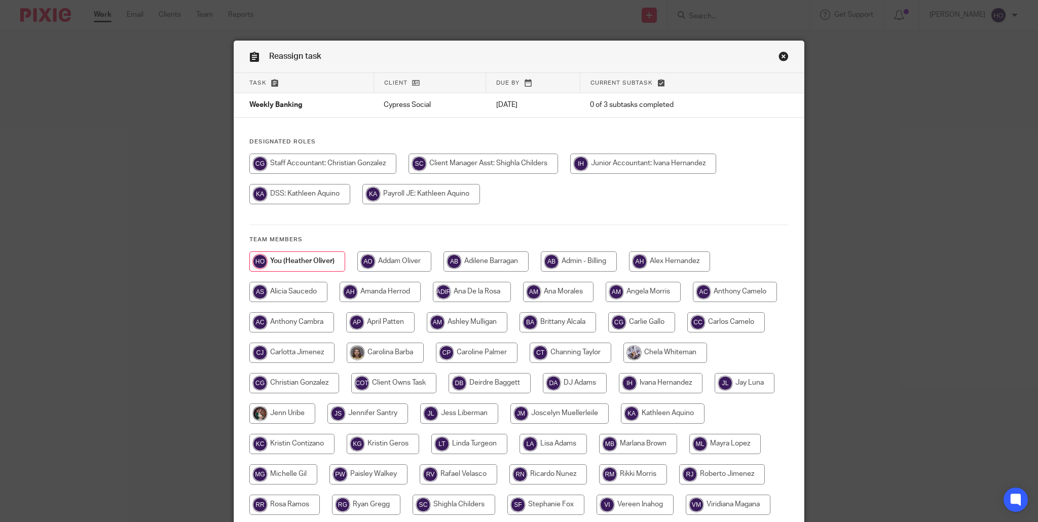
click at [339, 386] on input "radio" at bounding box center [294, 383] width 90 height 20
radio input "true"
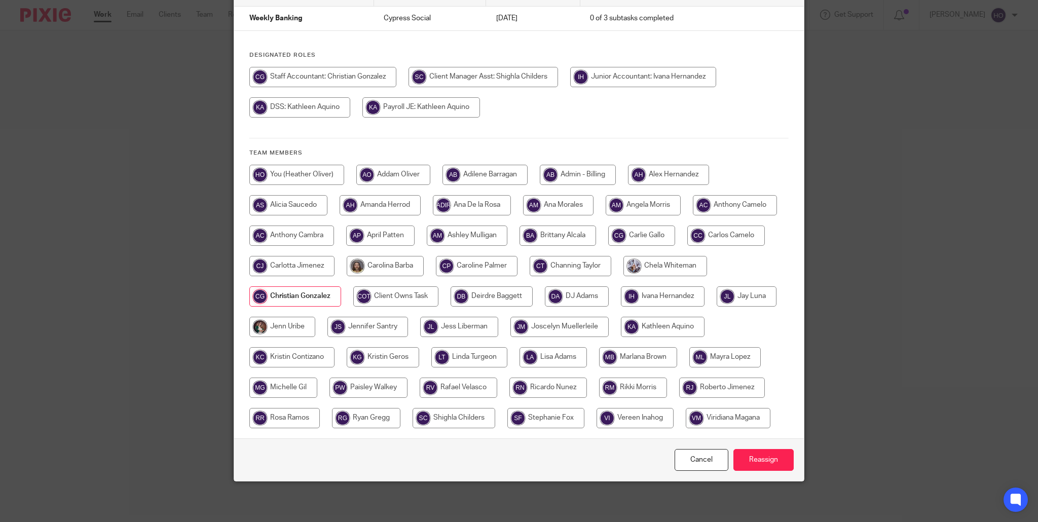
scroll to position [118, 0]
click at [778, 460] on input "Reassign" at bounding box center [764, 460] width 60 height 22
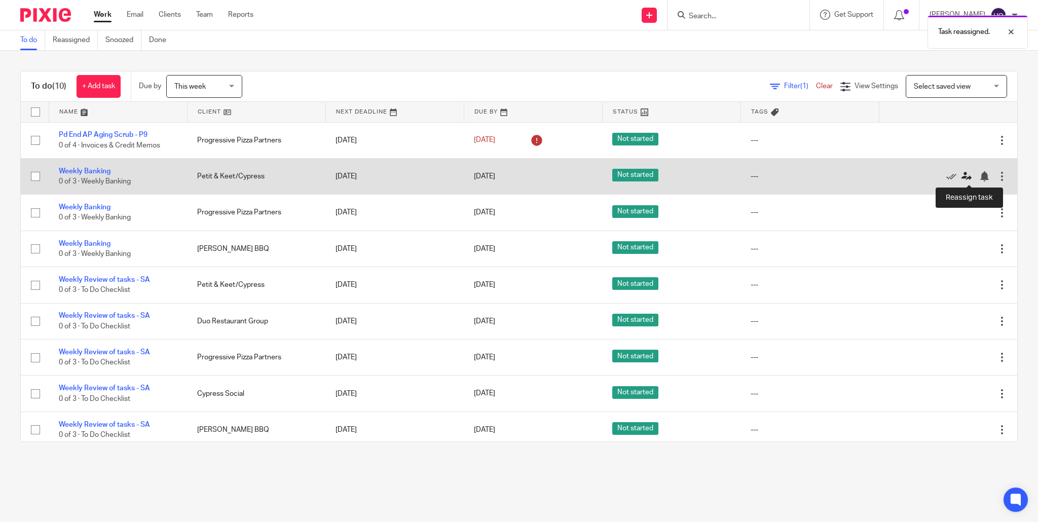
click at [969, 176] on icon at bounding box center [967, 176] width 10 height 10
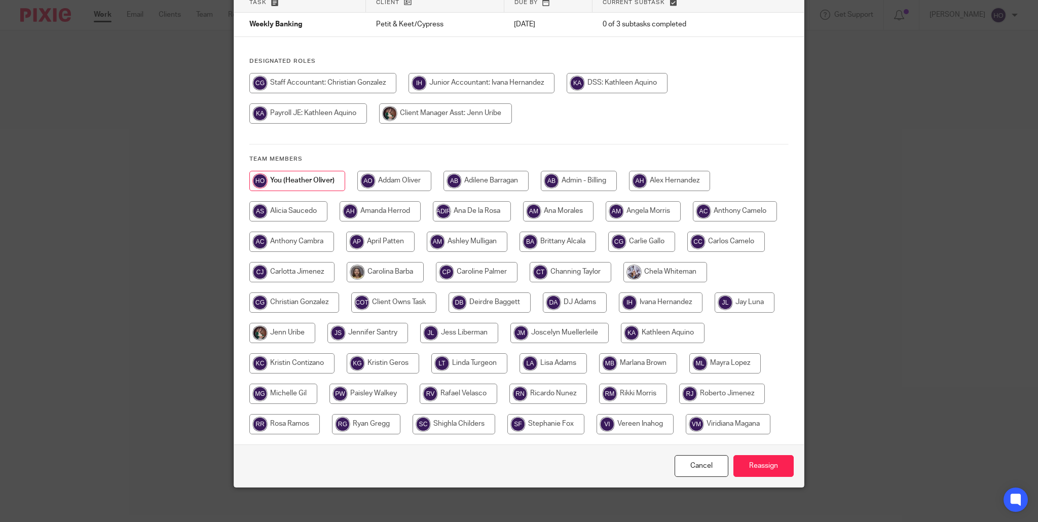
scroll to position [118, 0]
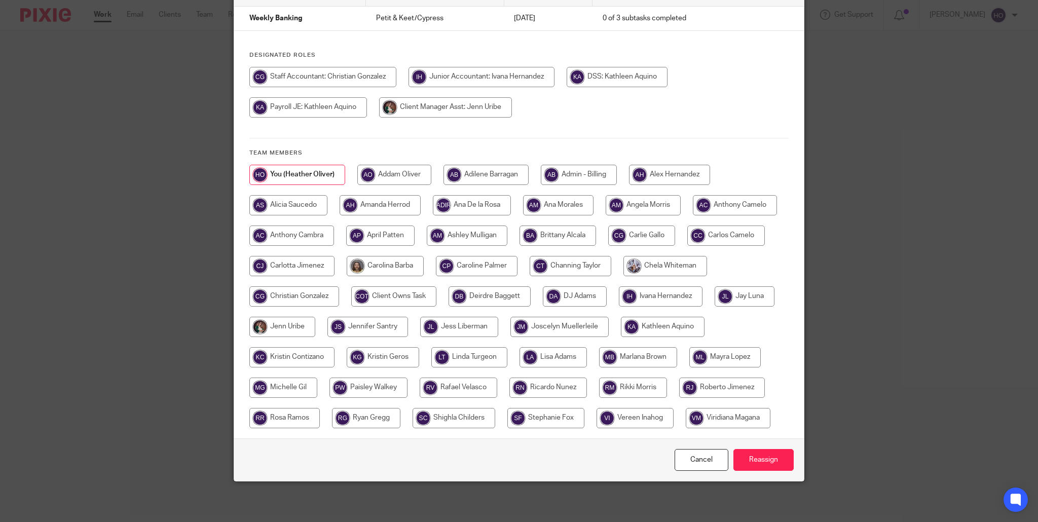
click at [339, 286] on input "radio" at bounding box center [294, 296] width 90 height 20
radio input "true"
click at [756, 455] on input "Reassign" at bounding box center [764, 460] width 60 height 22
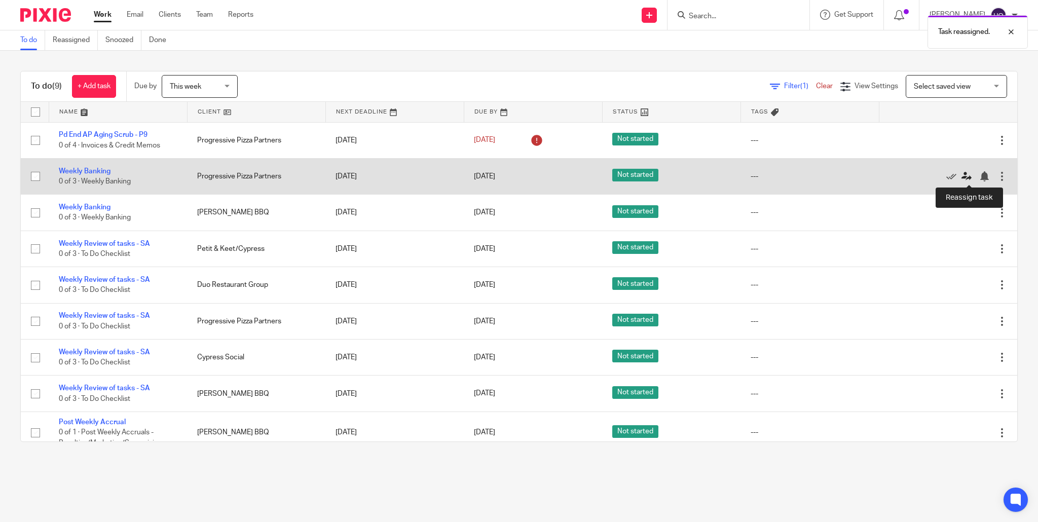
click at [966, 176] on icon at bounding box center [967, 176] width 10 height 10
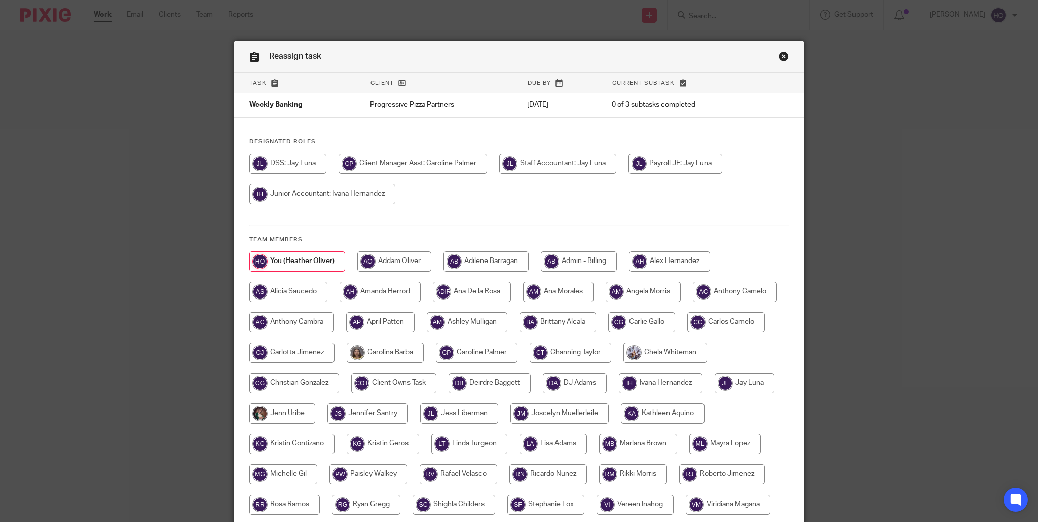
click at [715, 393] on input "radio" at bounding box center [745, 383] width 60 height 20
radio input "true"
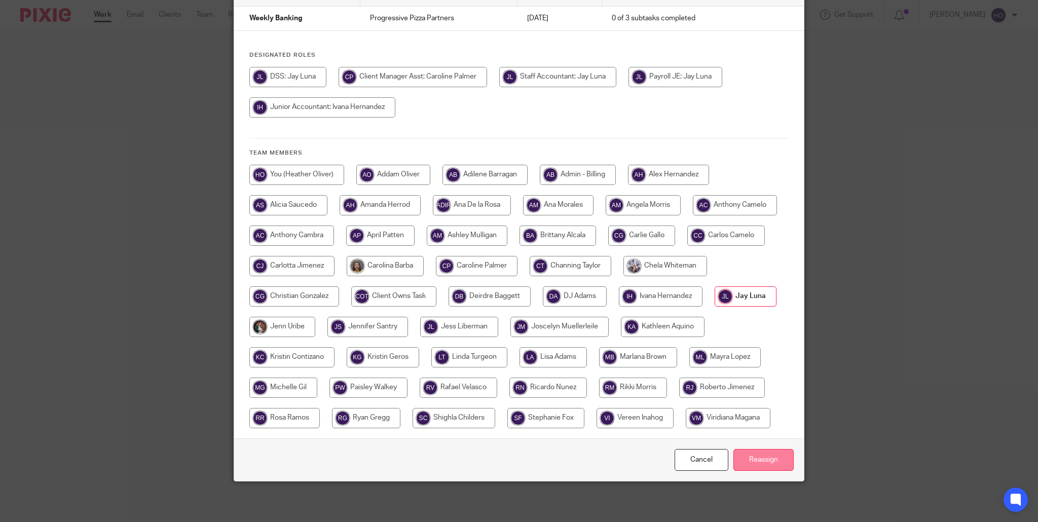
click at [770, 463] on input "Reassign" at bounding box center [764, 460] width 60 height 22
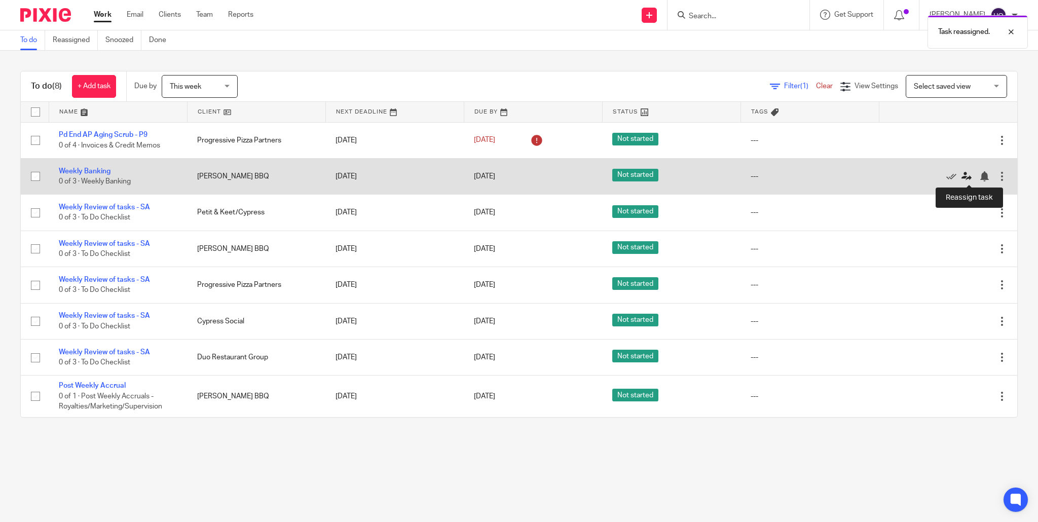
click at [966, 174] on icon at bounding box center [967, 176] width 10 height 10
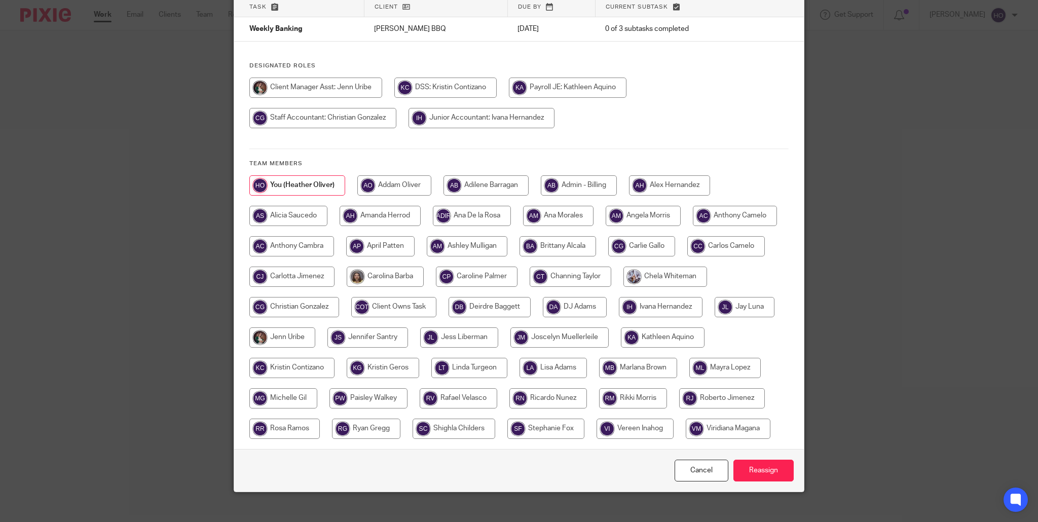
scroll to position [78, 0]
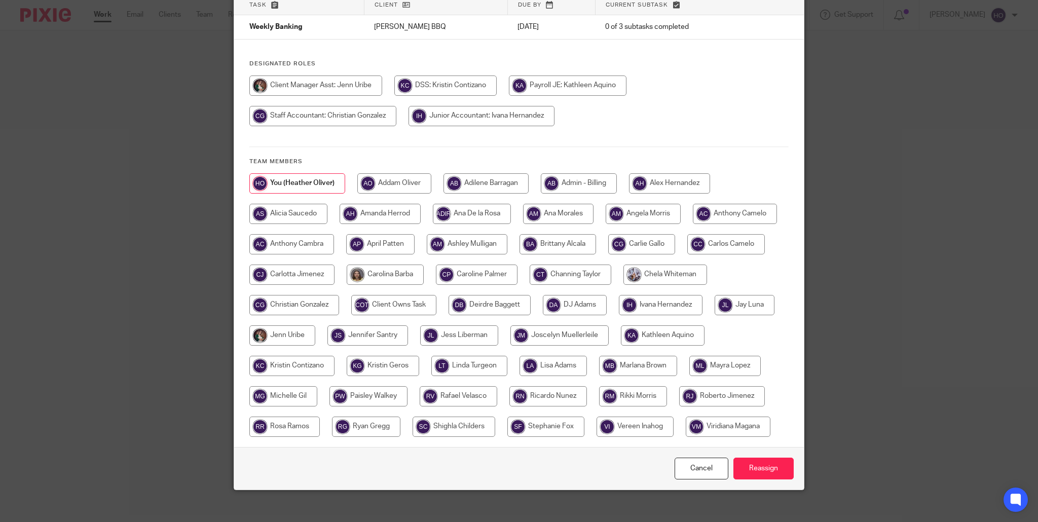
click at [339, 304] on input "radio" at bounding box center [294, 305] width 90 height 20
radio input "true"
click at [756, 480] on input "Reassign" at bounding box center [764, 469] width 60 height 22
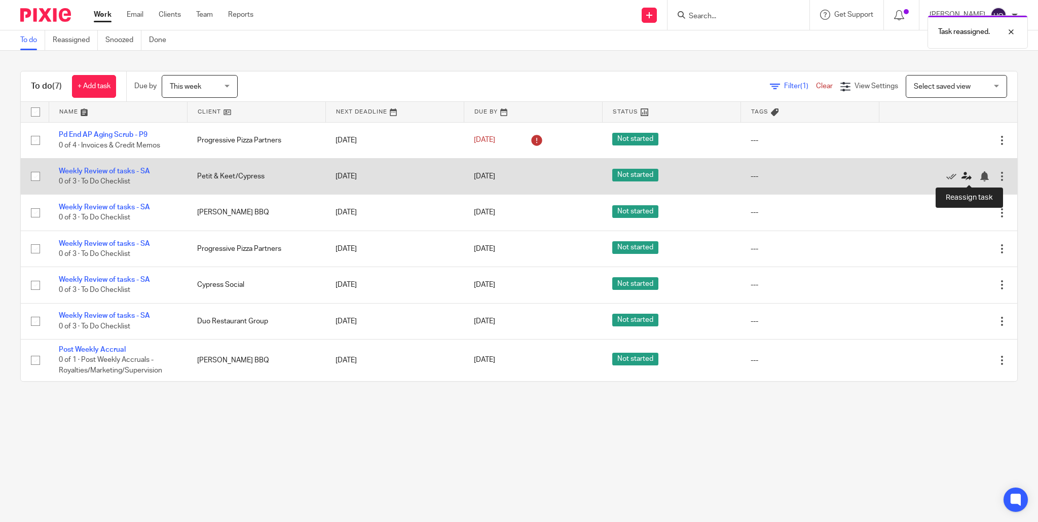
click at [968, 175] on icon at bounding box center [967, 176] width 10 height 10
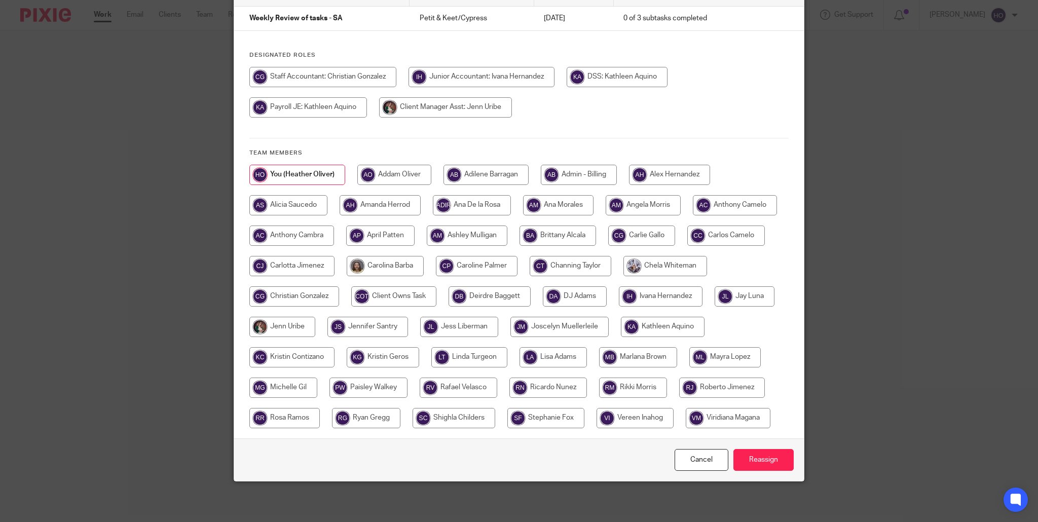
scroll to position [88, 0]
click at [339, 294] on input "radio" at bounding box center [294, 296] width 90 height 20
radio input "true"
click at [775, 471] on input "Reassign" at bounding box center [764, 460] width 60 height 22
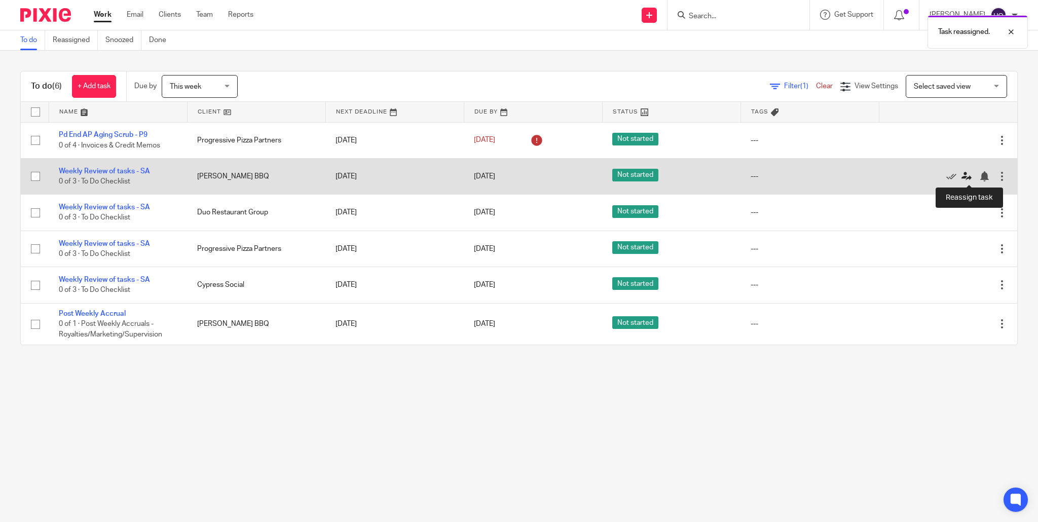
click at [969, 175] on icon at bounding box center [967, 176] width 10 height 10
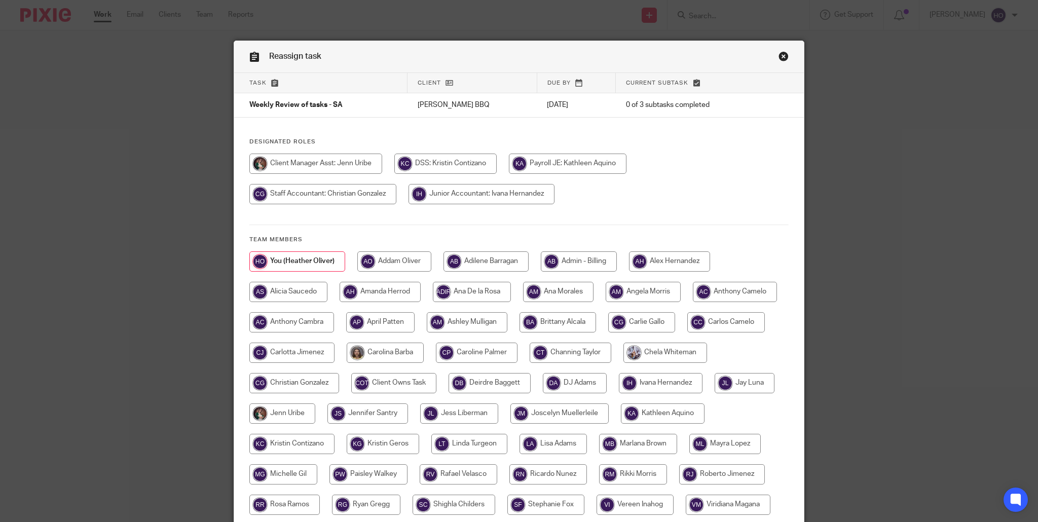
click at [339, 384] on input "radio" at bounding box center [294, 383] width 90 height 20
radio input "true"
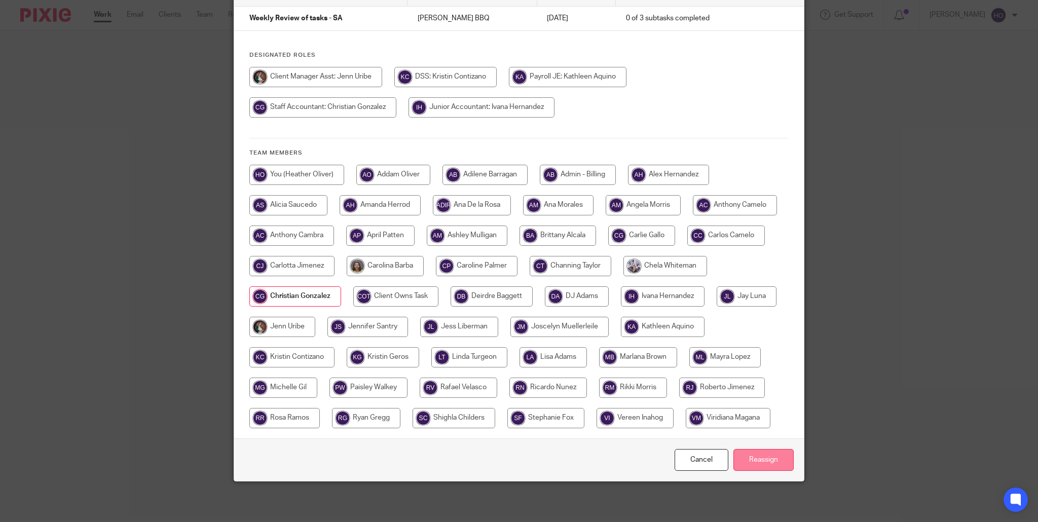
click at [768, 463] on input "Reassign" at bounding box center [764, 460] width 60 height 22
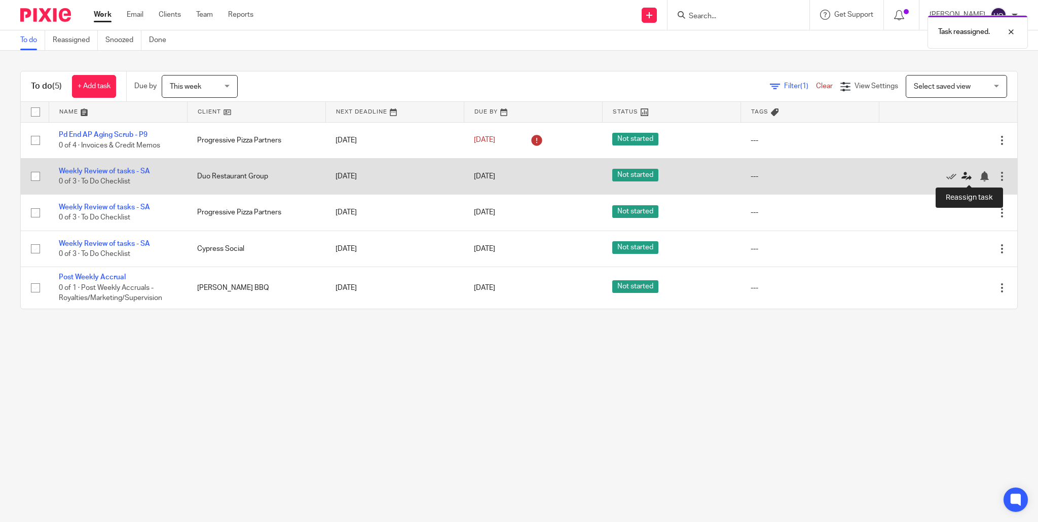
click at [967, 175] on icon at bounding box center [967, 176] width 10 height 10
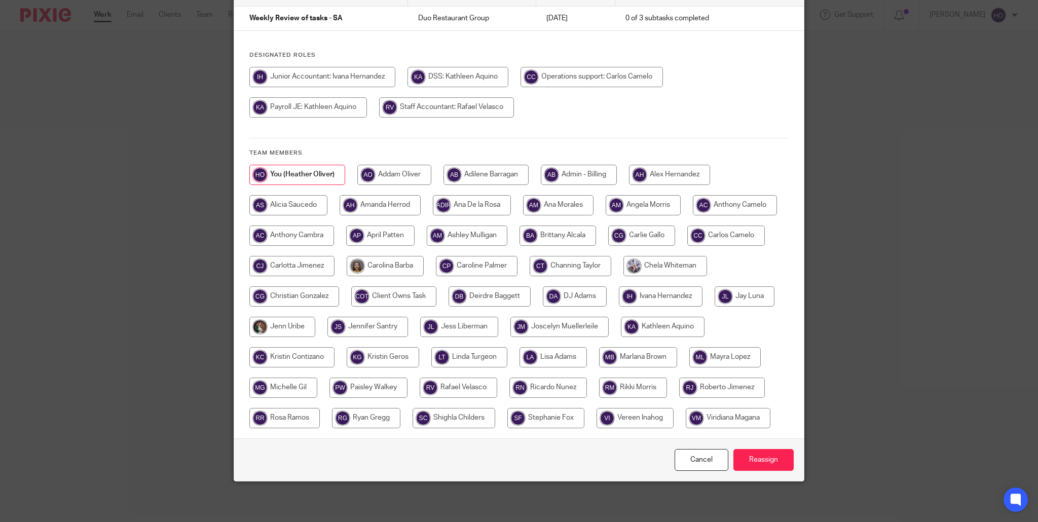
scroll to position [118, 0]
click at [497, 378] on input "radio" at bounding box center [459, 388] width 78 height 20
radio input "true"
click at [756, 454] on input "Reassign" at bounding box center [764, 460] width 60 height 22
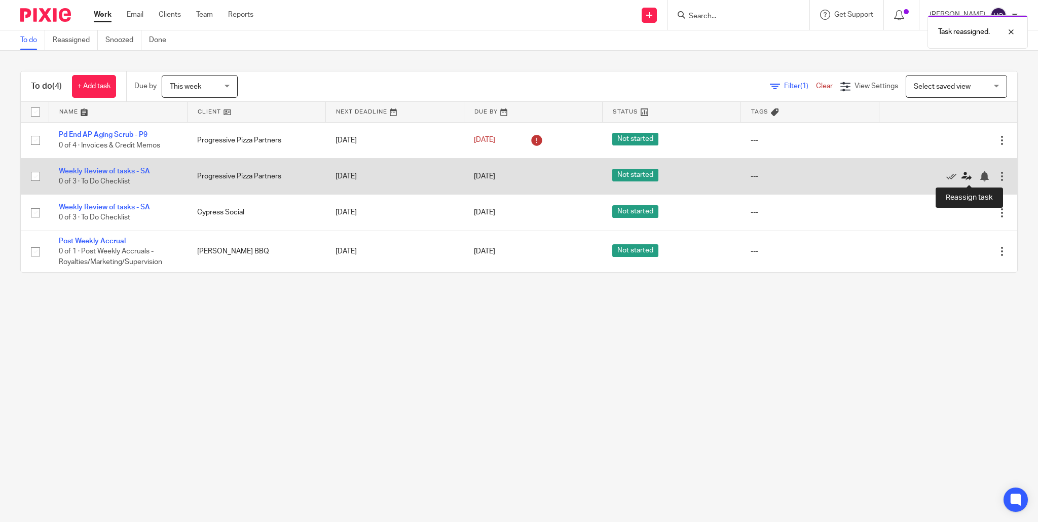
click at [967, 176] on icon at bounding box center [967, 176] width 10 height 10
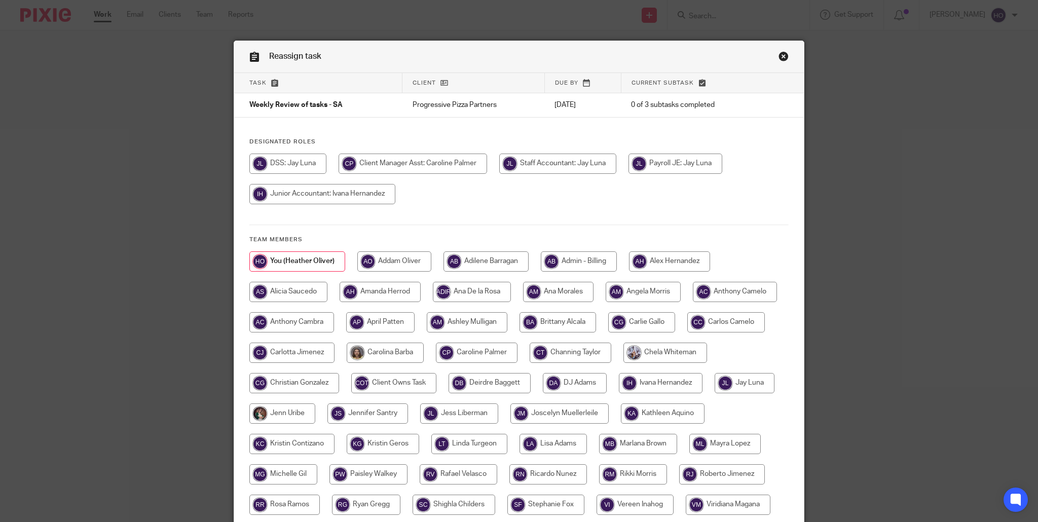
click at [715, 393] on input "radio" at bounding box center [745, 383] width 60 height 20
radio input "true"
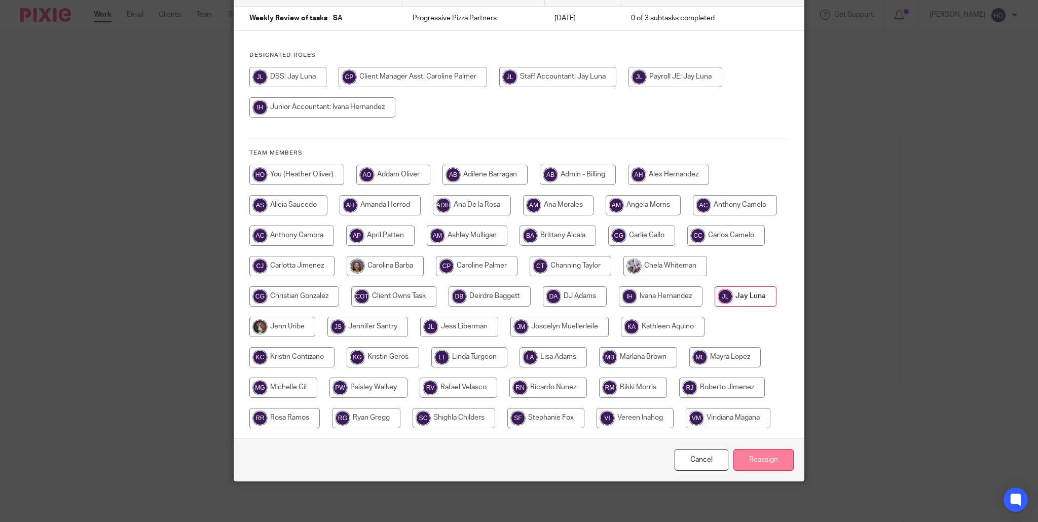
click at [769, 459] on input "Reassign" at bounding box center [764, 460] width 60 height 22
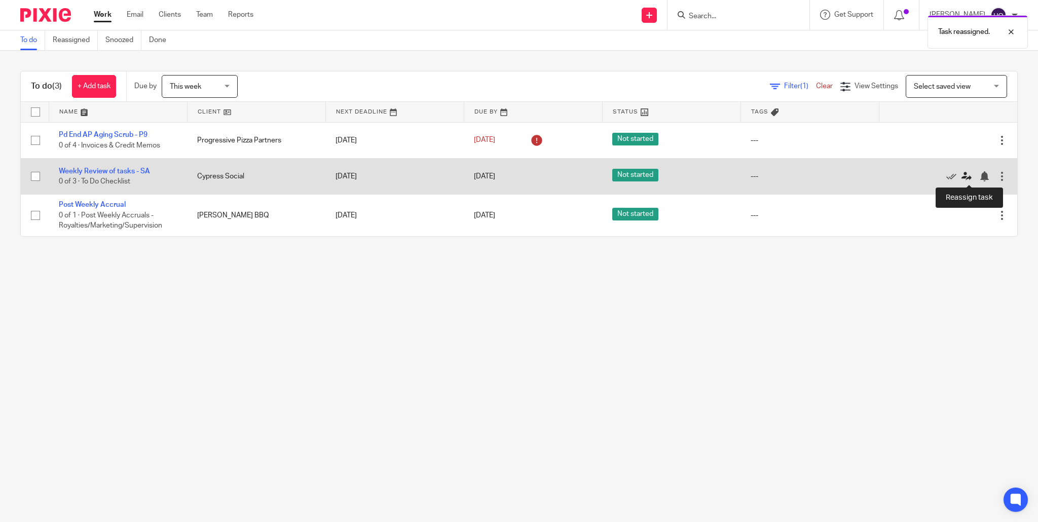
click at [969, 176] on icon at bounding box center [967, 176] width 10 height 10
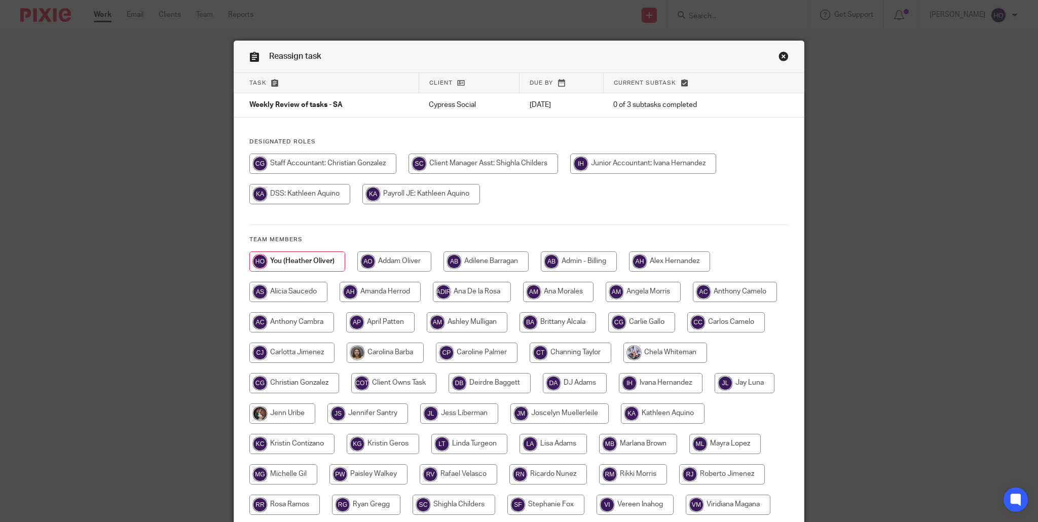
scroll to position [118, 0]
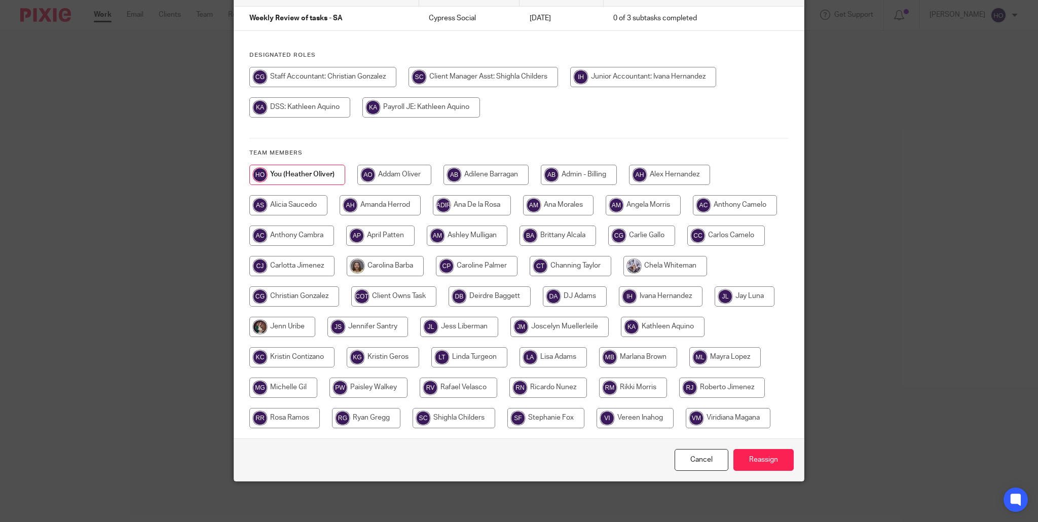
drag, startPoint x: 387, startPoint y: 266, endPoint x: 392, endPoint y: 266, distance: 5.6
click at [339, 286] on input "radio" at bounding box center [294, 296] width 90 height 20
radio input "true"
click at [775, 458] on input "Reassign" at bounding box center [764, 460] width 60 height 22
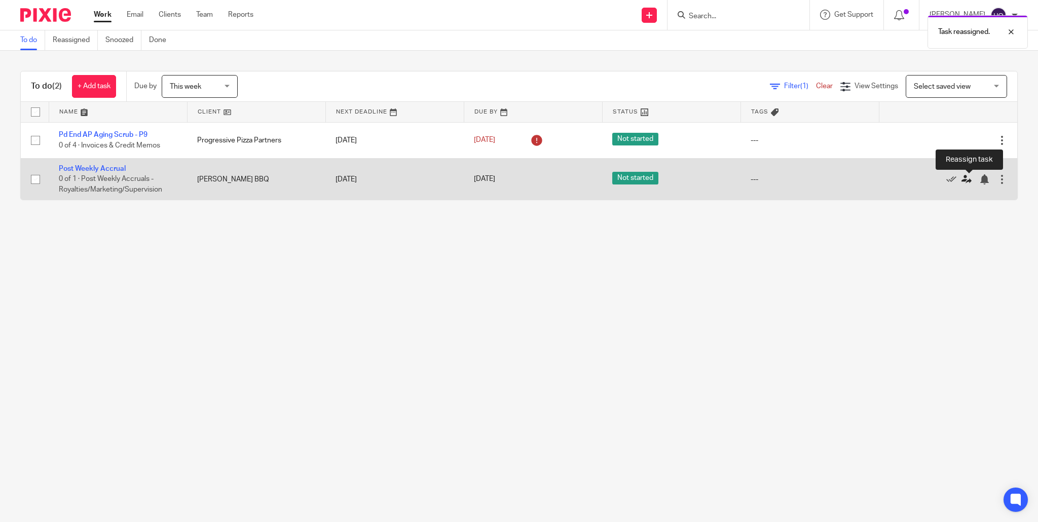
click at [969, 180] on icon at bounding box center [967, 179] width 10 height 10
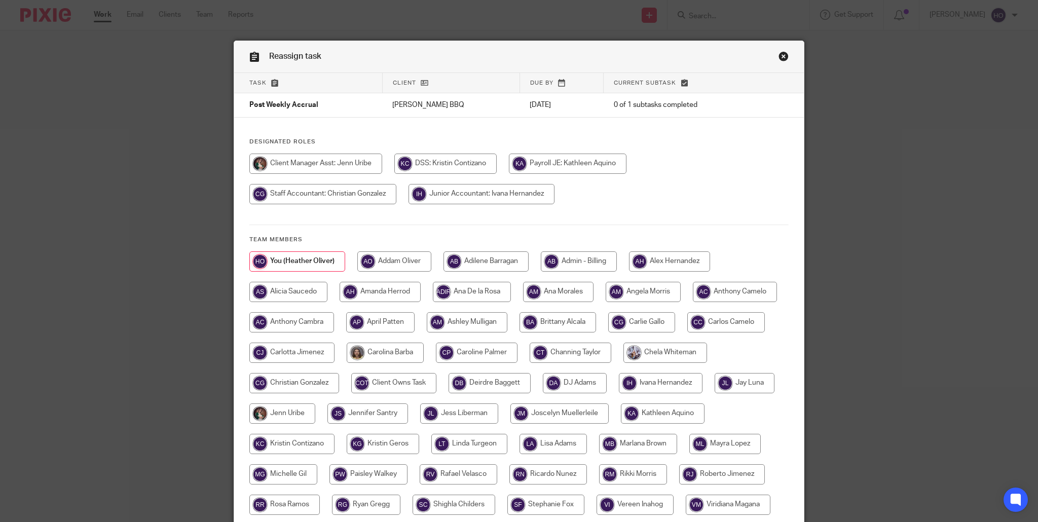
click at [339, 382] on input "radio" at bounding box center [294, 383] width 90 height 20
radio input "true"
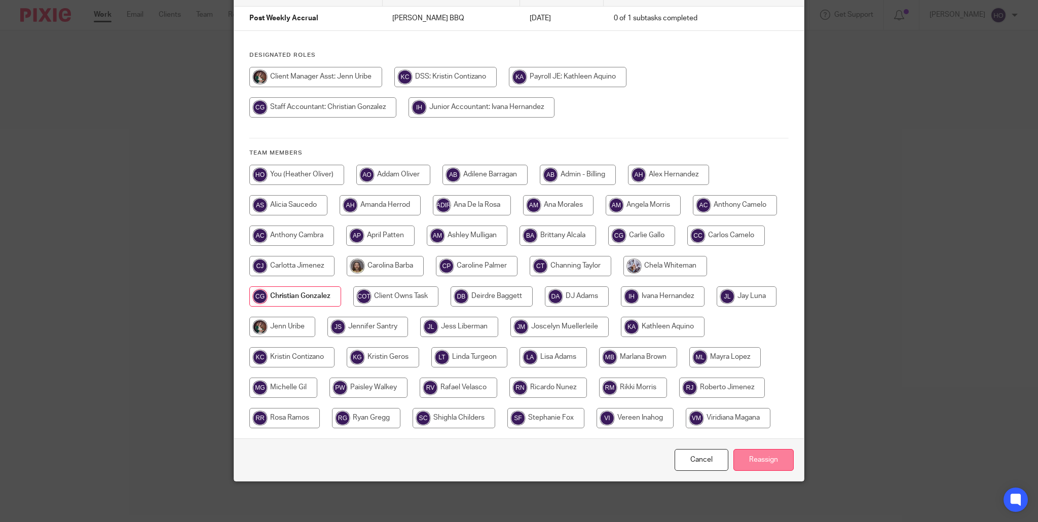
drag, startPoint x: 768, startPoint y: 463, endPoint x: 793, endPoint y: 464, distance: 25.9
click at [768, 463] on input "Reassign" at bounding box center [764, 460] width 60 height 22
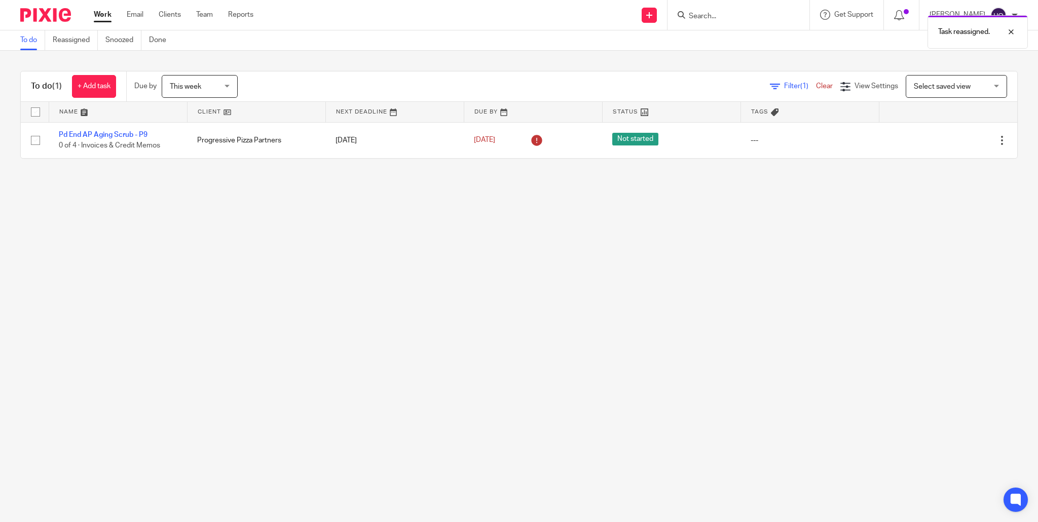
drag, startPoint x: 721, startPoint y: 13, endPoint x: 715, endPoint y: 13, distance: 5.6
click at [719, 13] on div "Task reassigned." at bounding box center [773, 29] width 509 height 39
click at [709, 15] on input "Search" at bounding box center [733, 16] width 91 height 9
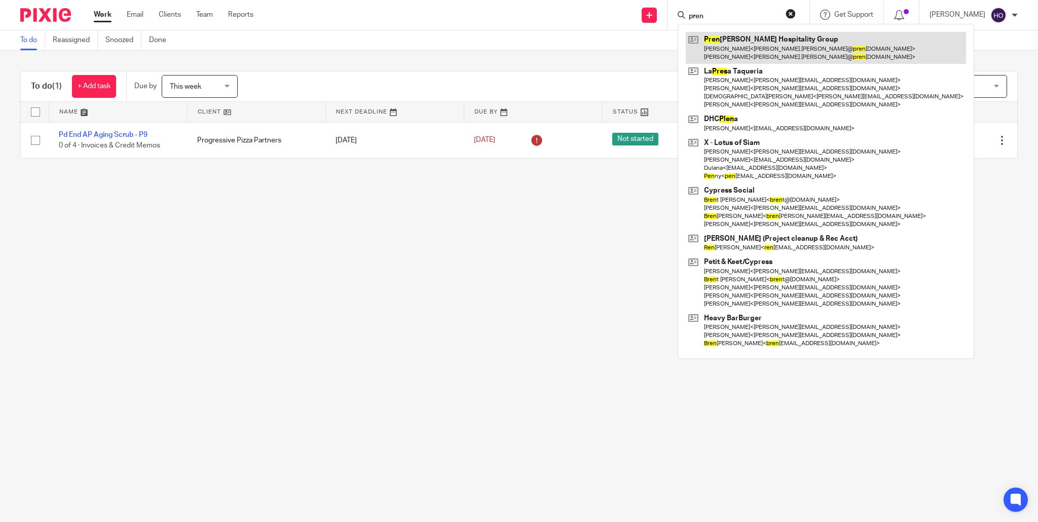
type input "pren"
click at [736, 34] on link at bounding box center [826, 47] width 280 height 31
click at [800, 48] on link at bounding box center [826, 47] width 280 height 31
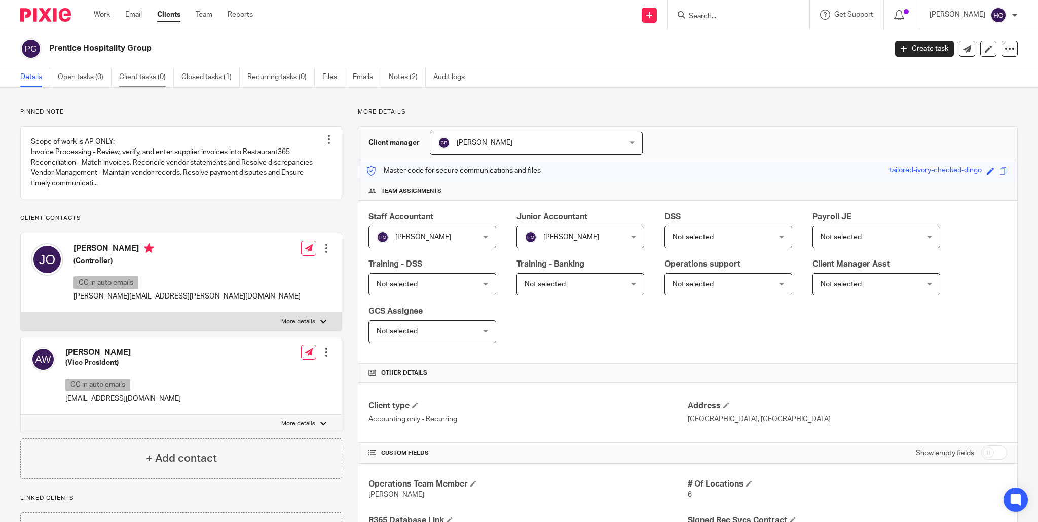
click at [144, 77] on link "Client tasks (0)" at bounding box center [146, 77] width 55 height 20
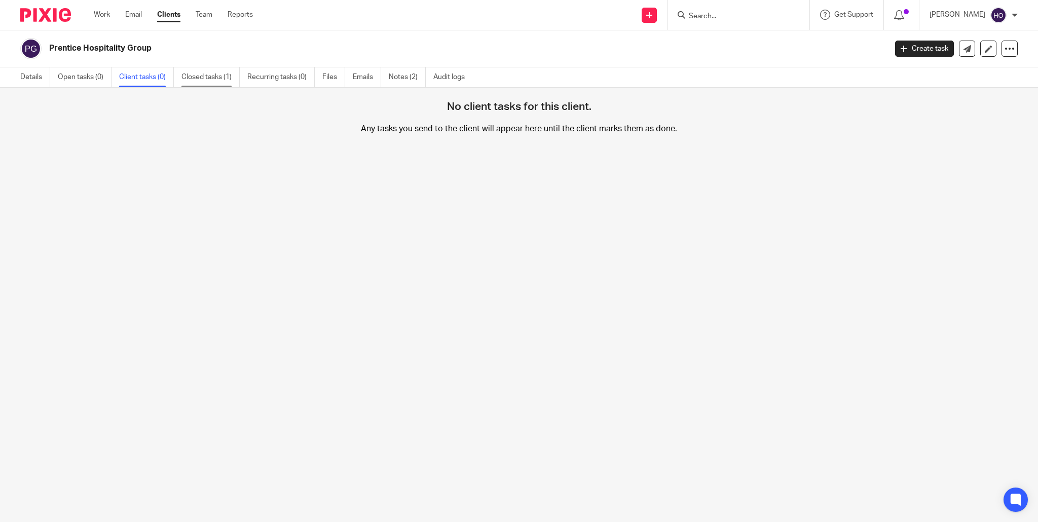
click at [202, 78] on link "Closed tasks (1)" at bounding box center [211, 77] width 58 height 20
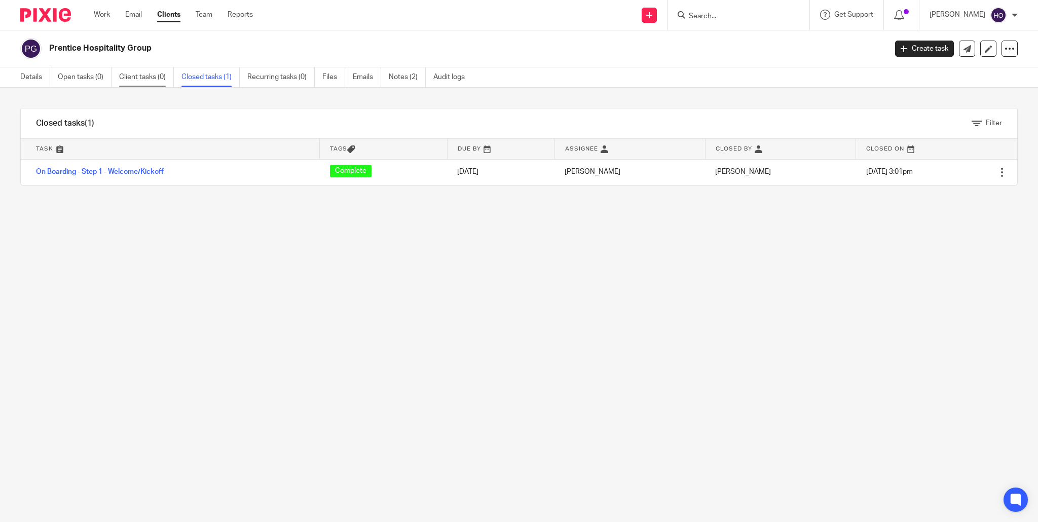
click at [135, 77] on link "Client tasks (0)" at bounding box center [146, 77] width 55 height 20
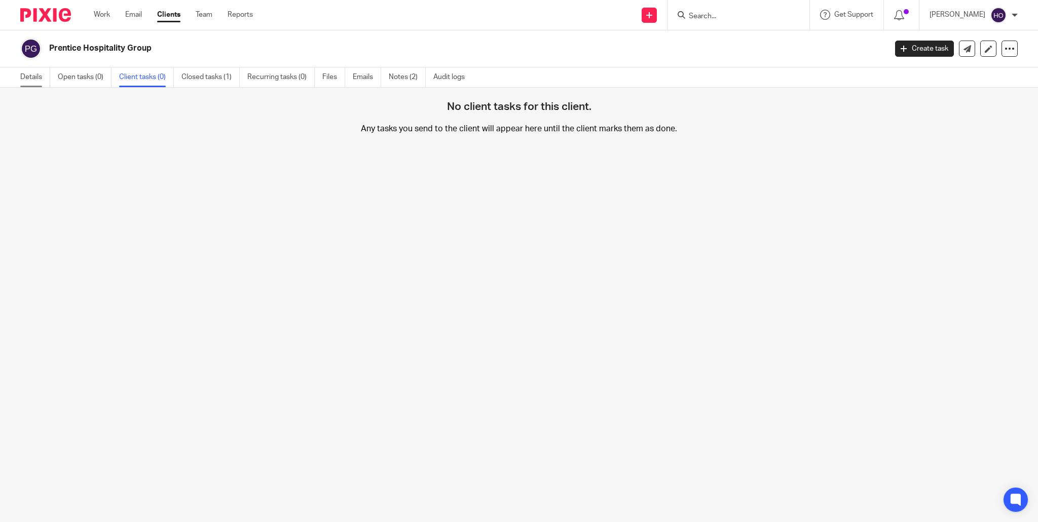
click at [21, 77] on link "Details" at bounding box center [35, 77] width 30 height 20
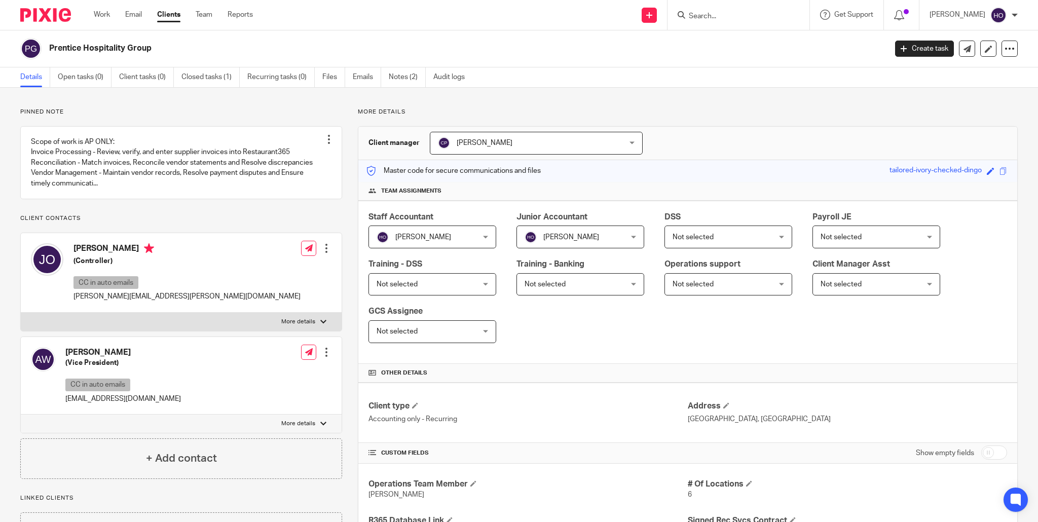
click at [933, 48] on link "Create task" at bounding box center [924, 49] width 59 height 16
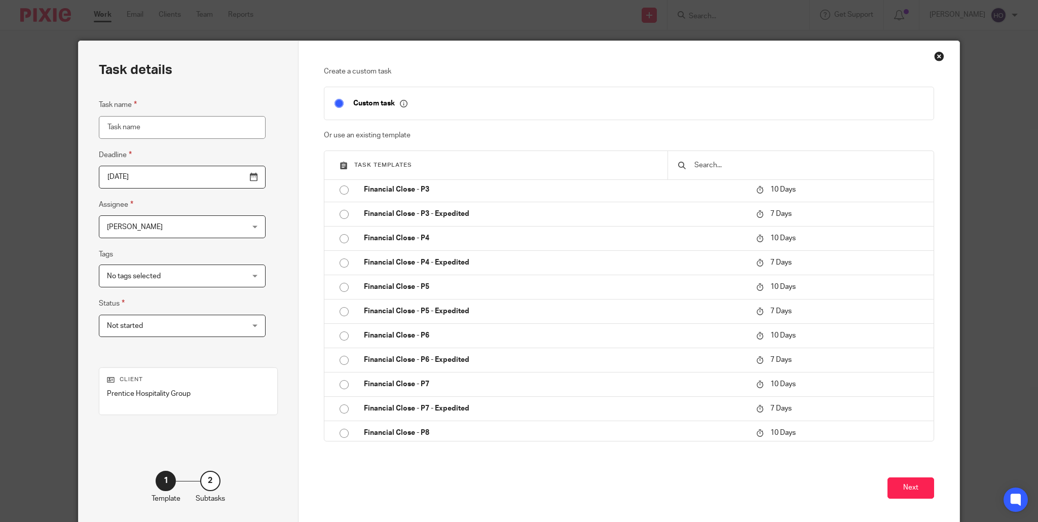
scroll to position [2676, 0]
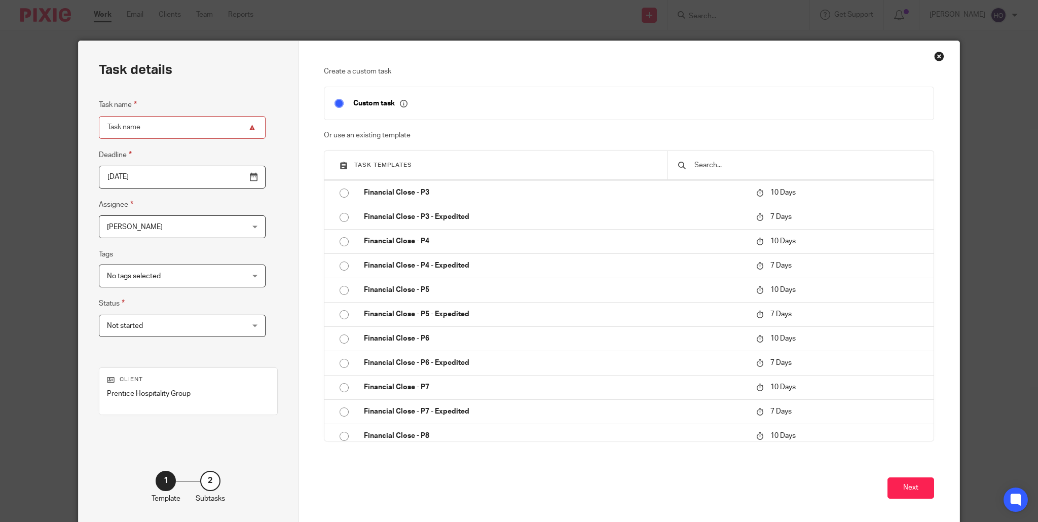
click at [941, 54] on div "Close this dialog window" at bounding box center [939, 56] width 10 height 10
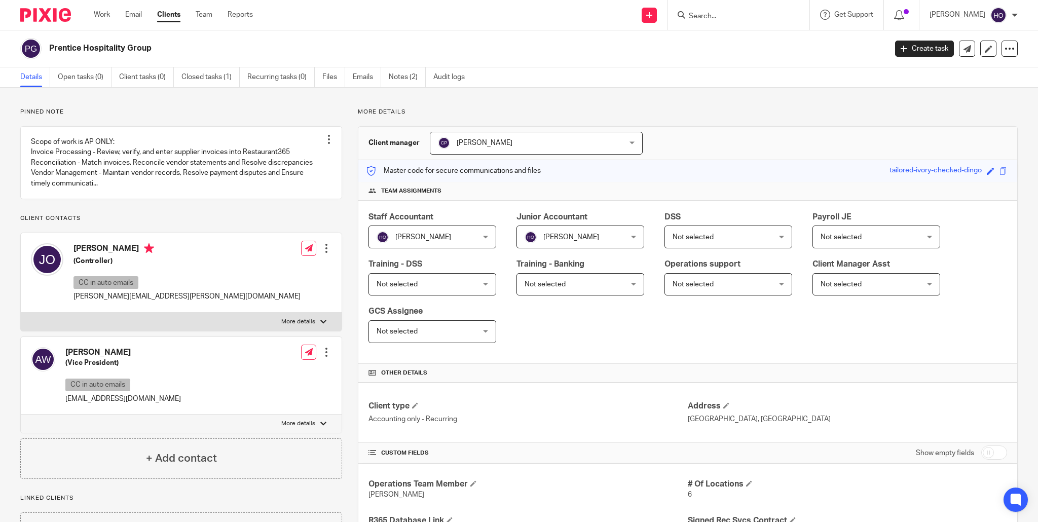
click at [712, 11] on form at bounding box center [742, 15] width 108 height 13
click at [715, 12] on input "Search" at bounding box center [733, 16] width 91 height 9
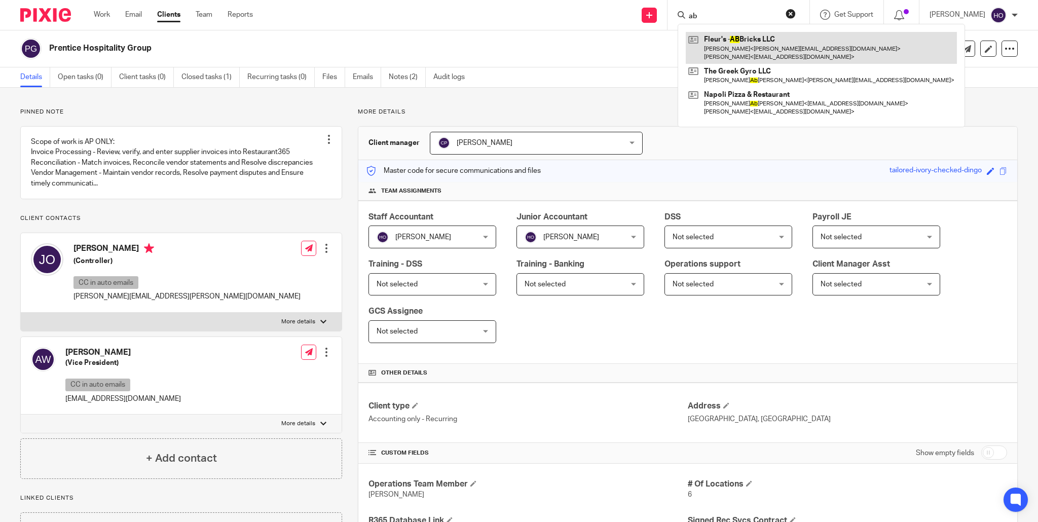
type input "ab"
click at [748, 39] on link at bounding box center [821, 47] width 271 height 31
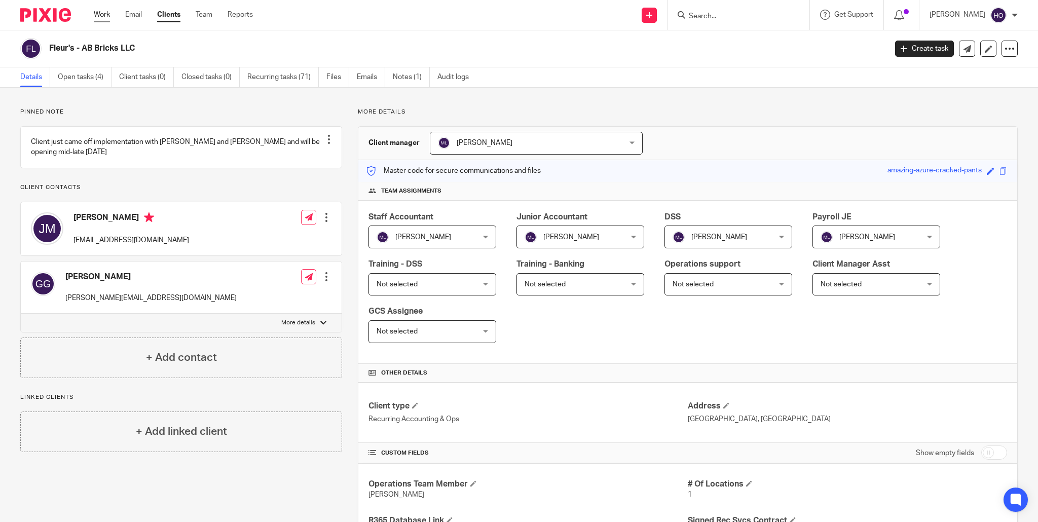
click at [97, 15] on link "Work" at bounding box center [102, 15] width 16 height 10
click at [99, 12] on link "Work" at bounding box center [102, 15] width 16 height 10
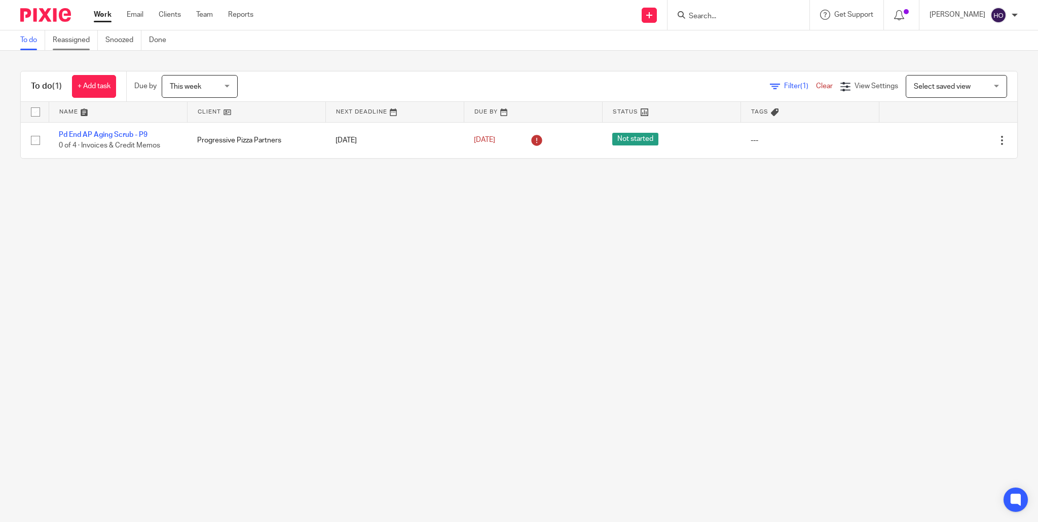
click at [65, 43] on link "Reassigned" at bounding box center [75, 40] width 45 height 20
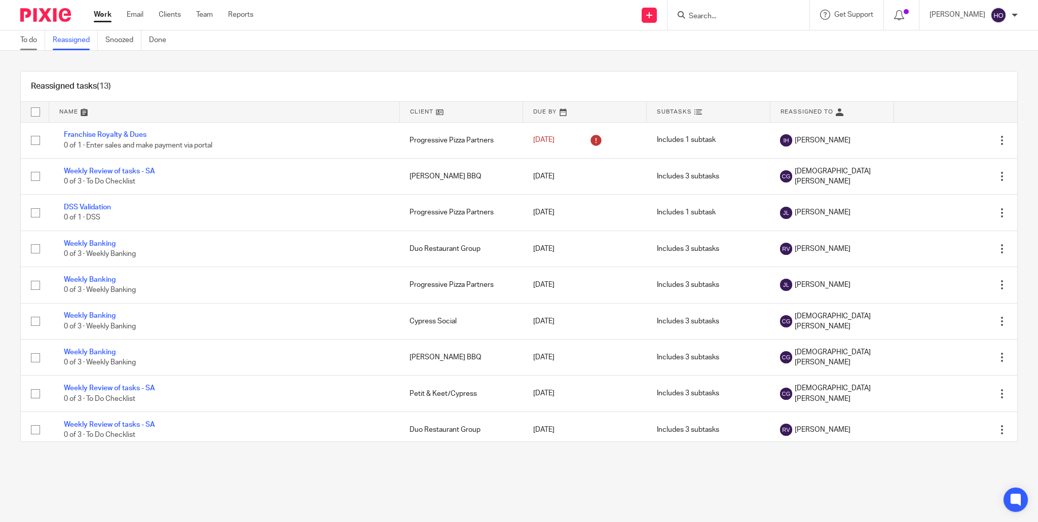
click at [29, 40] on link "To do" at bounding box center [32, 40] width 25 height 20
